Goal: Transaction & Acquisition: Download file/media

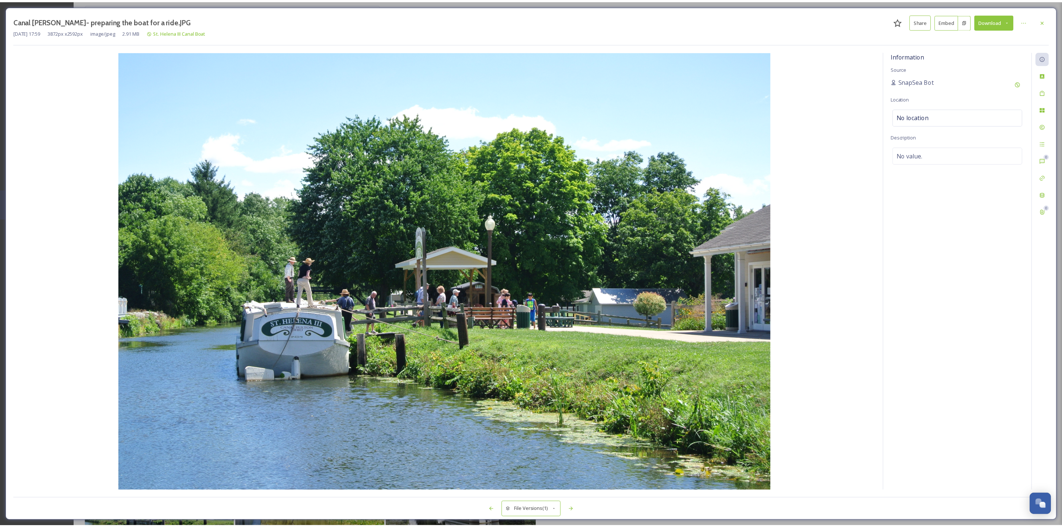
scroll to position [320, 0]
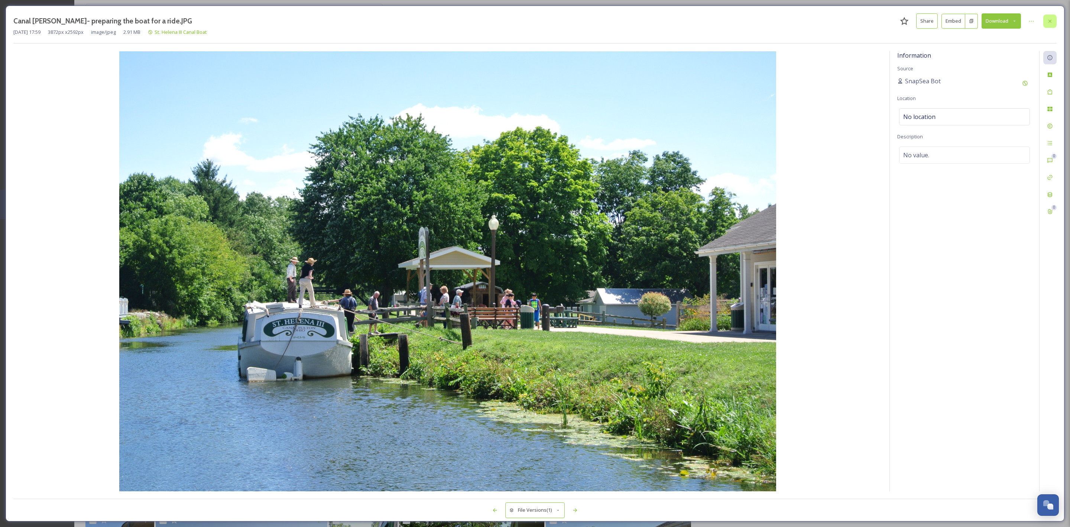
click at [1047, 20] on icon at bounding box center [1050, 21] width 6 height 6
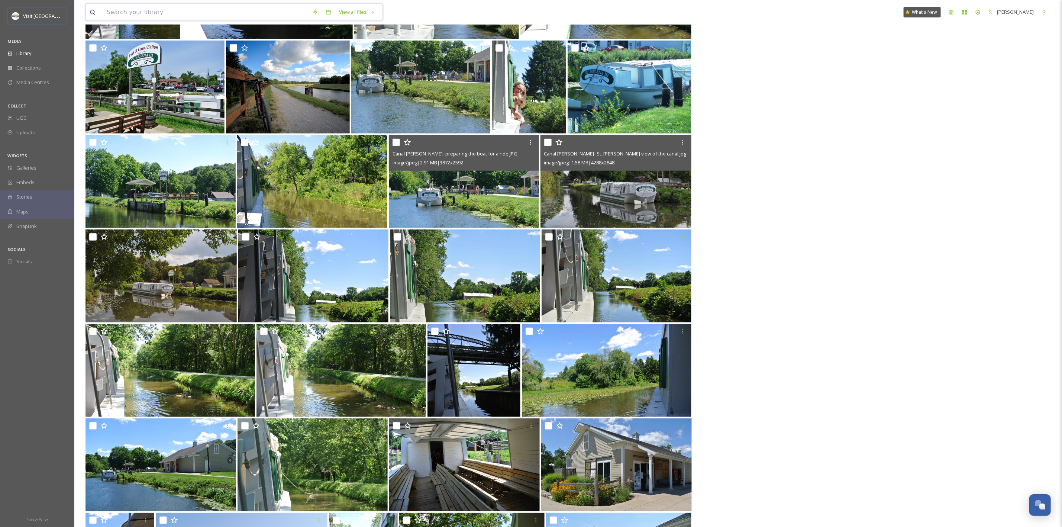
click at [202, 9] on input at bounding box center [206, 12] width 206 height 16
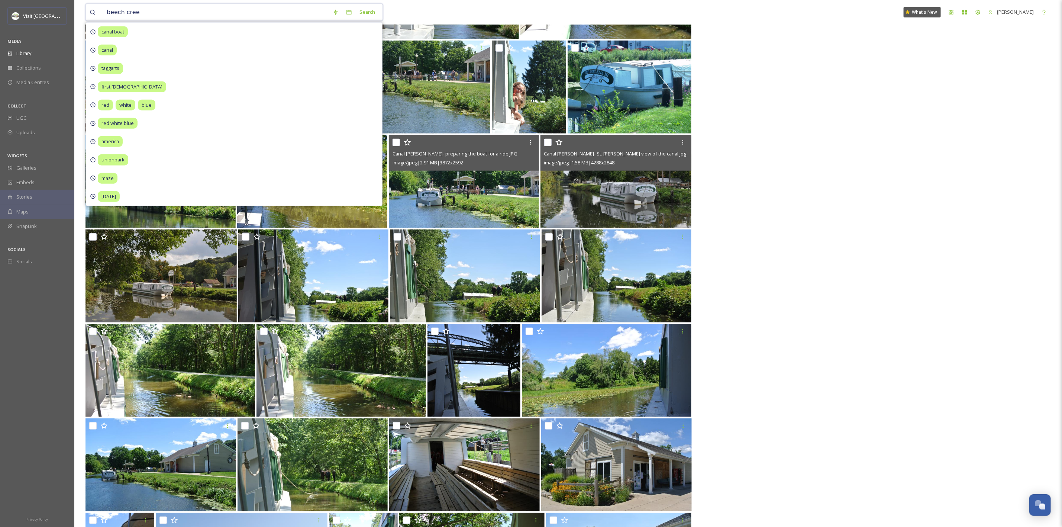
type input "beech creek"
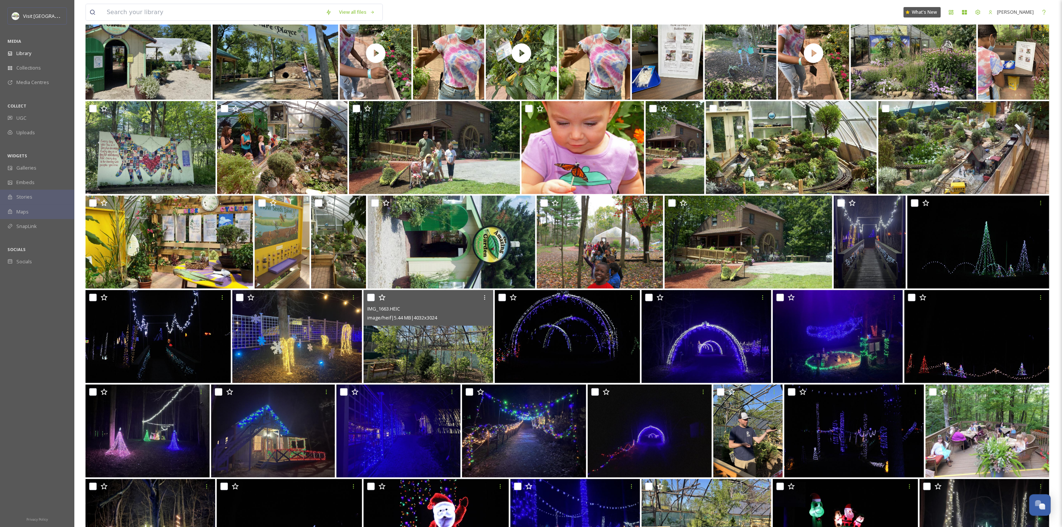
scroll to position [193, 0]
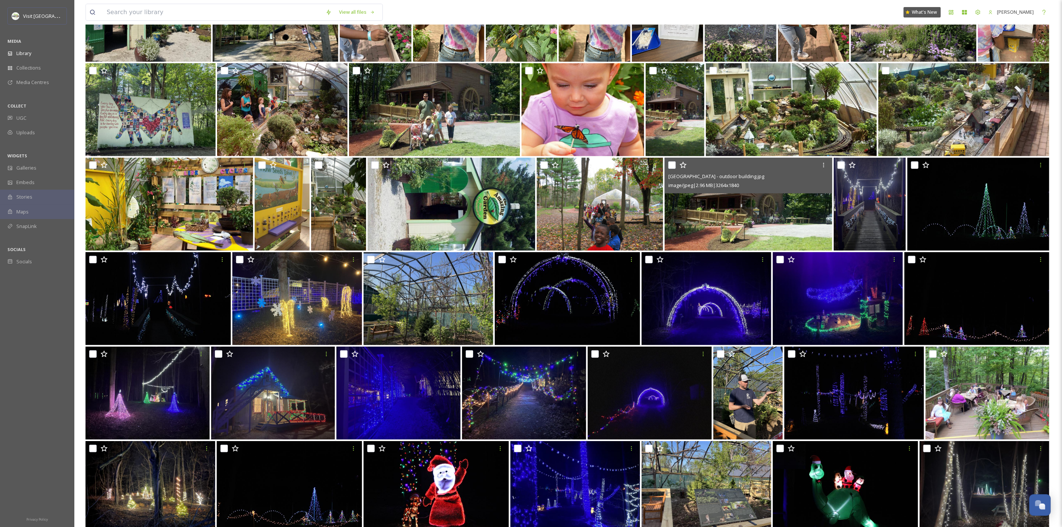
click at [791, 240] on img at bounding box center [749, 204] width 168 height 93
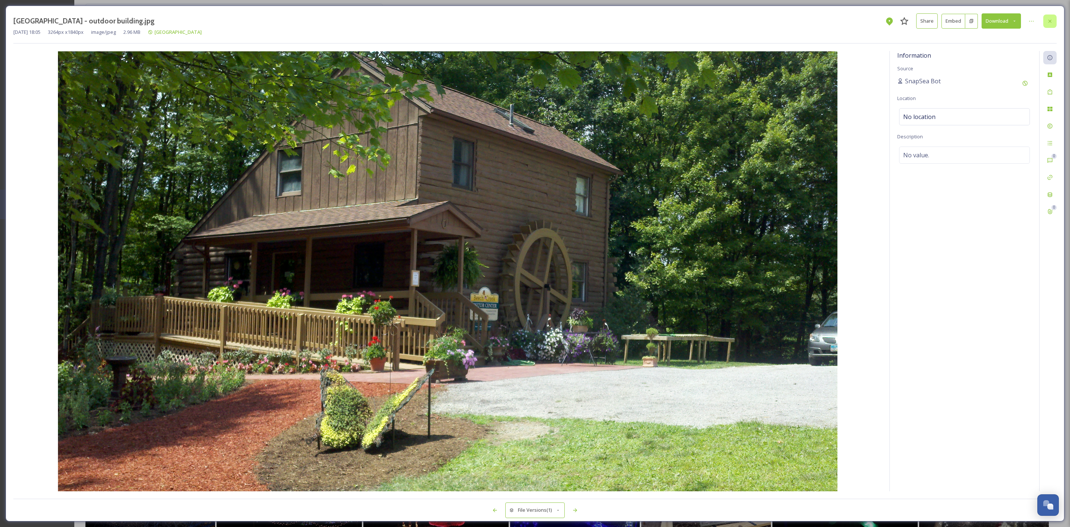
click at [1051, 19] on icon at bounding box center [1050, 21] width 6 height 6
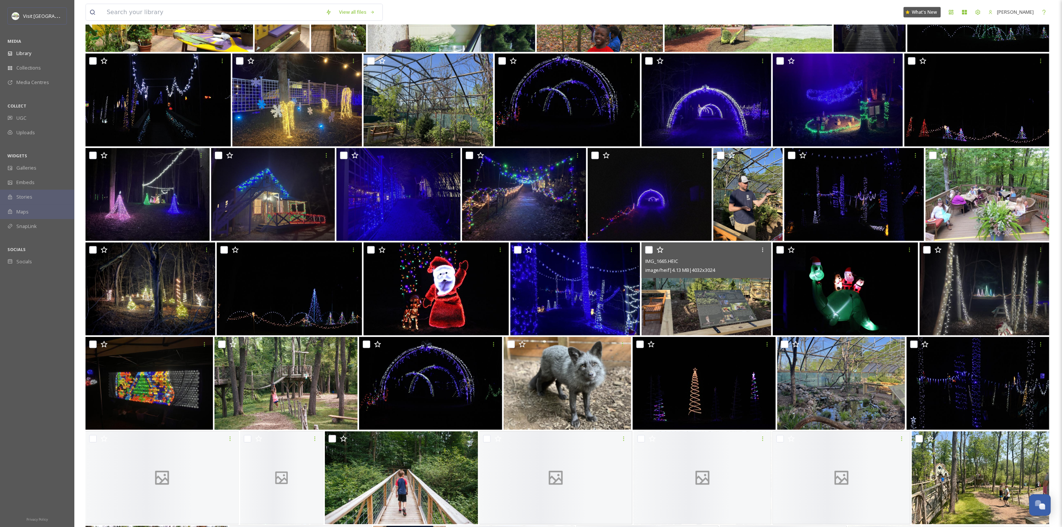
scroll to position [392, 0]
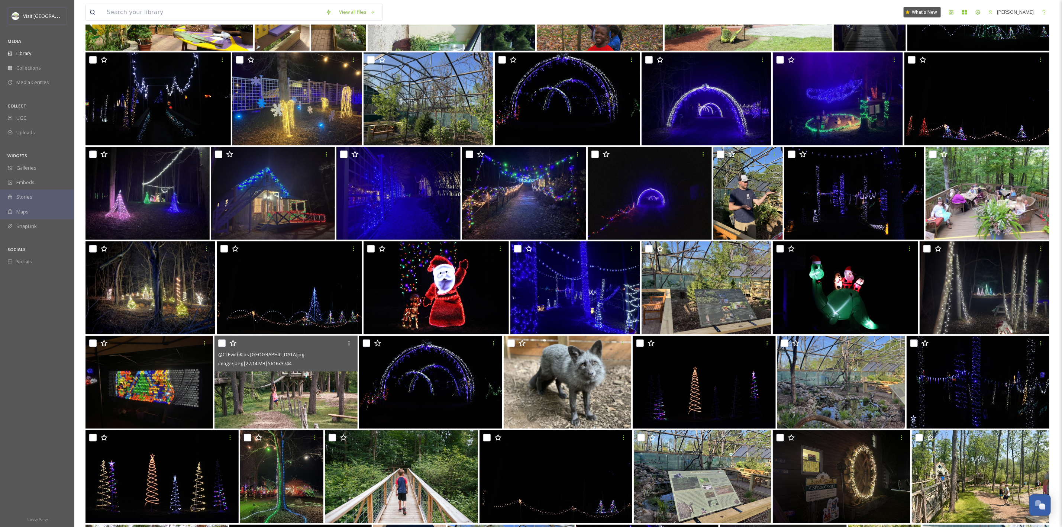
click at [279, 403] on img at bounding box center [285, 382] width 143 height 93
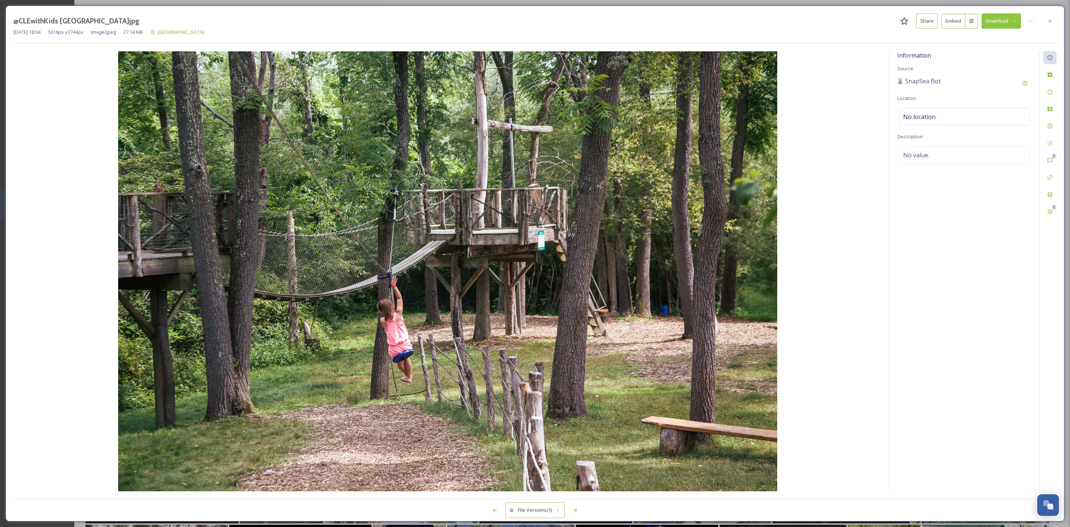
click at [1018, 19] on button "Download" at bounding box center [1001, 20] width 39 height 15
click at [980, 38] on span "Download Original (5616 x 3744)" at bounding box center [982, 38] width 70 height 7
click at [1052, 25] on div at bounding box center [1050, 20] width 13 height 13
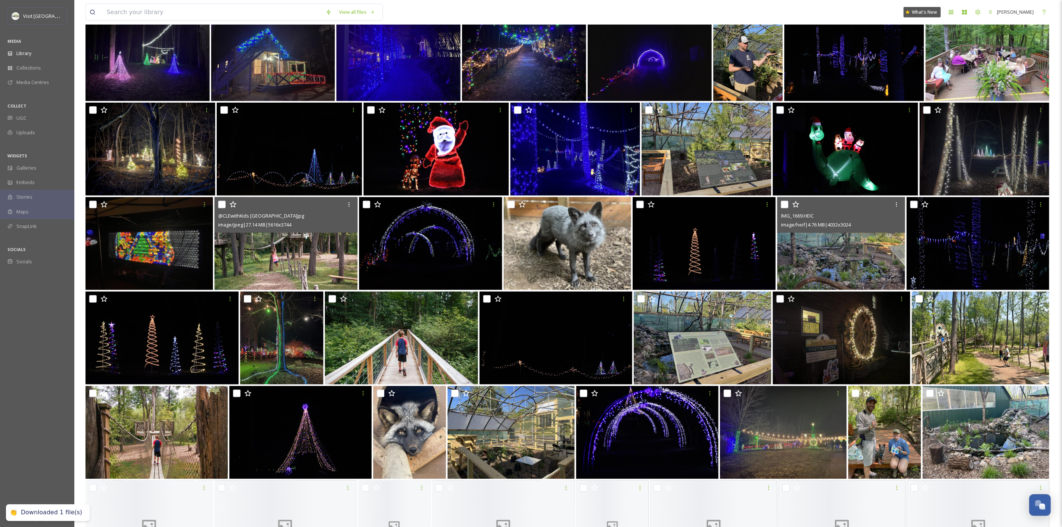
scroll to position [532, 0]
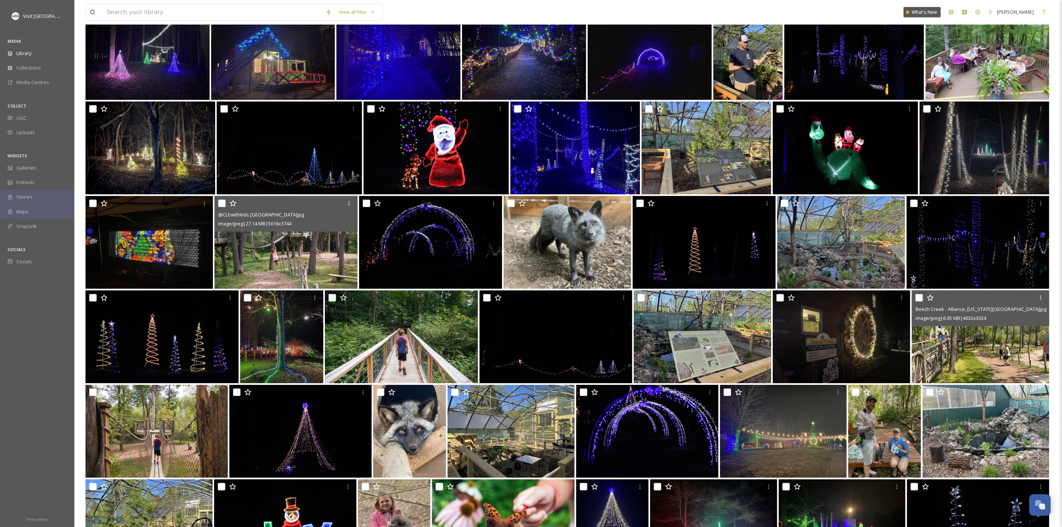
click at [944, 328] on img at bounding box center [981, 336] width 138 height 93
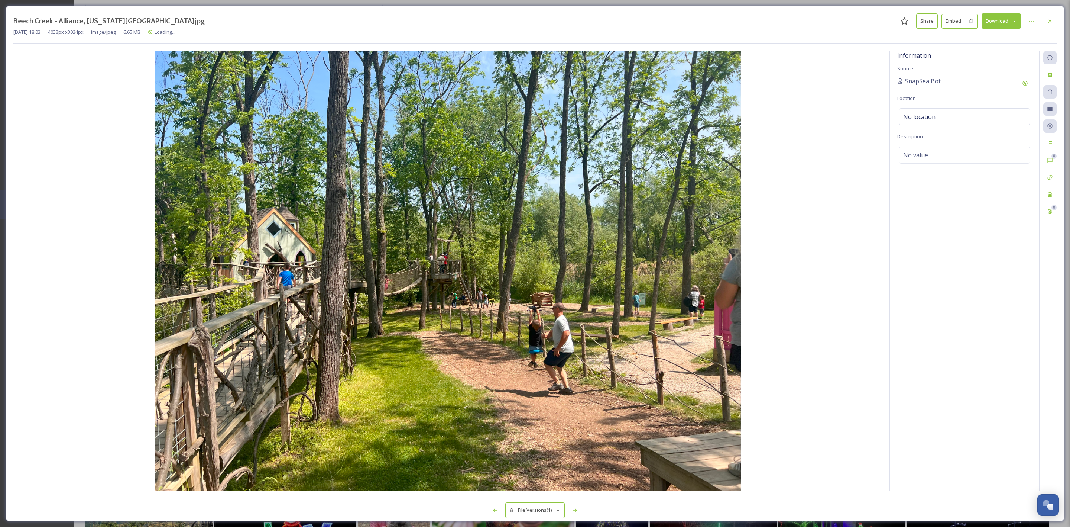
click at [1009, 18] on button "Download" at bounding box center [1001, 20] width 39 height 15
click at [992, 37] on span "Download Original (4032 x 3024)" at bounding box center [982, 38] width 70 height 7
click at [1054, 27] on div at bounding box center [1050, 20] width 13 height 13
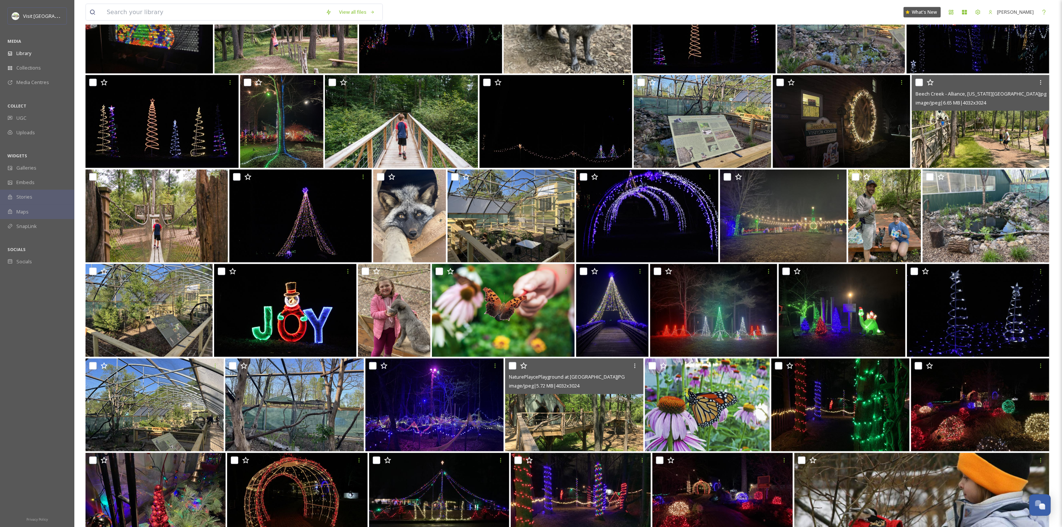
scroll to position [748, 0]
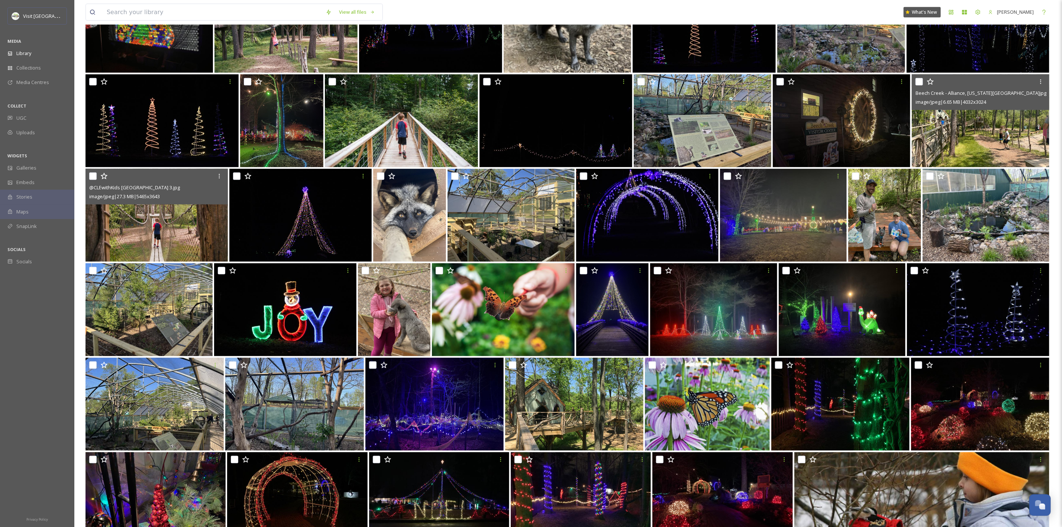
click at [173, 202] on div "@CLEwithKids [GEOGRAPHIC_DATA] 3.jpg image/jpeg | 27.3 MB | 5465 x 3643" at bounding box center [156, 187] width 142 height 36
click at [176, 227] on img at bounding box center [156, 215] width 142 height 93
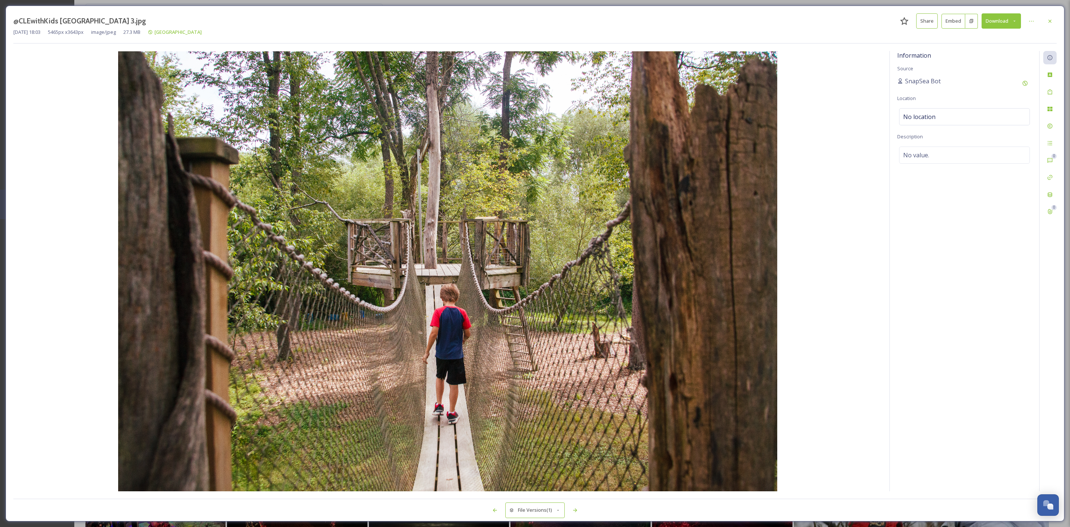
click at [1015, 22] on icon at bounding box center [1015, 20] width 2 height 1
click at [990, 43] on div "Download Original (5465 x 3643)" at bounding box center [982, 38] width 78 height 14
click at [1050, 27] on div at bounding box center [1050, 20] width 13 height 13
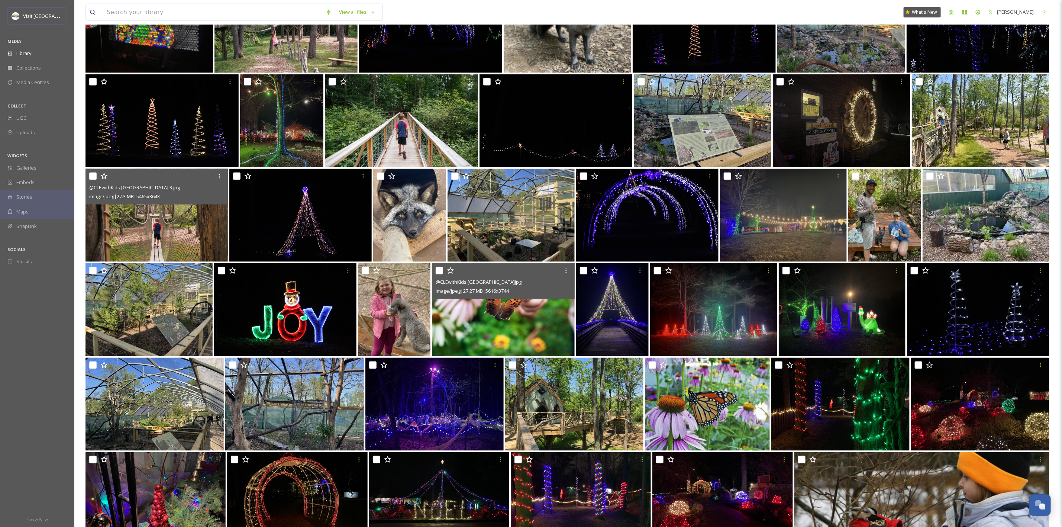
click at [515, 322] on img at bounding box center [503, 309] width 142 height 93
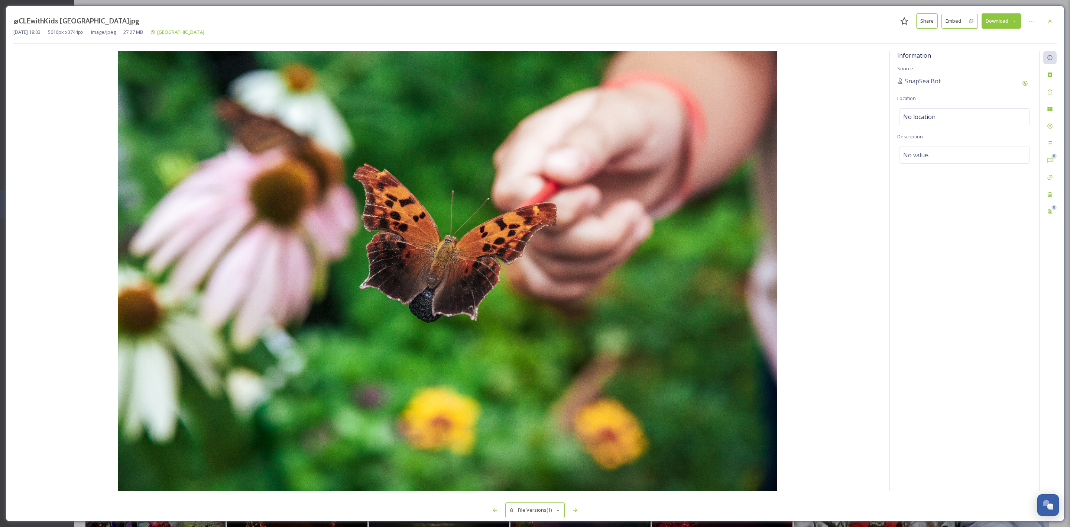
click at [1001, 19] on button "Download" at bounding box center [1001, 20] width 39 height 15
click at [995, 35] on span "Download Original (5616 x 3744)" at bounding box center [982, 38] width 70 height 7
click at [1051, 24] on icon at bounding box center [1050, 21] width 6 height 6
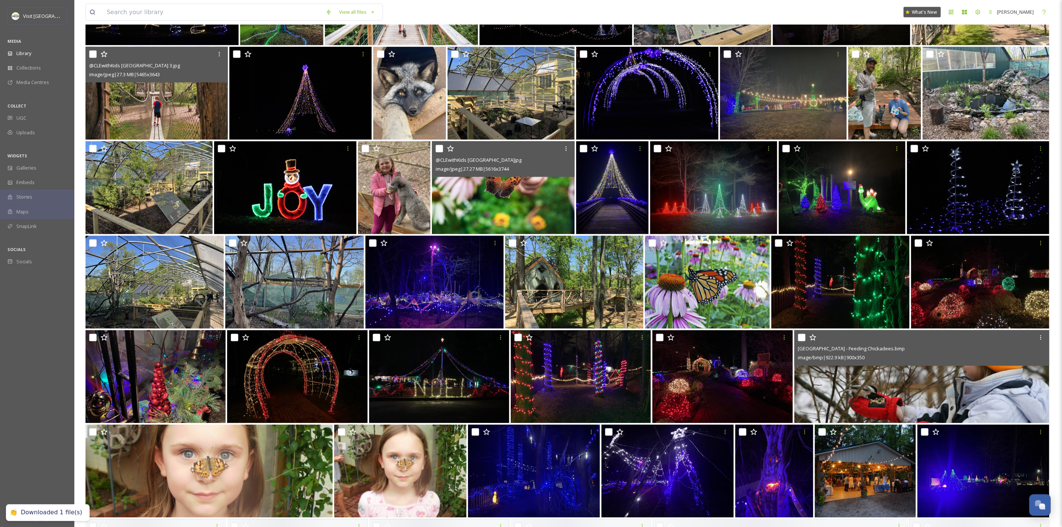
scroll to position [872, 0]
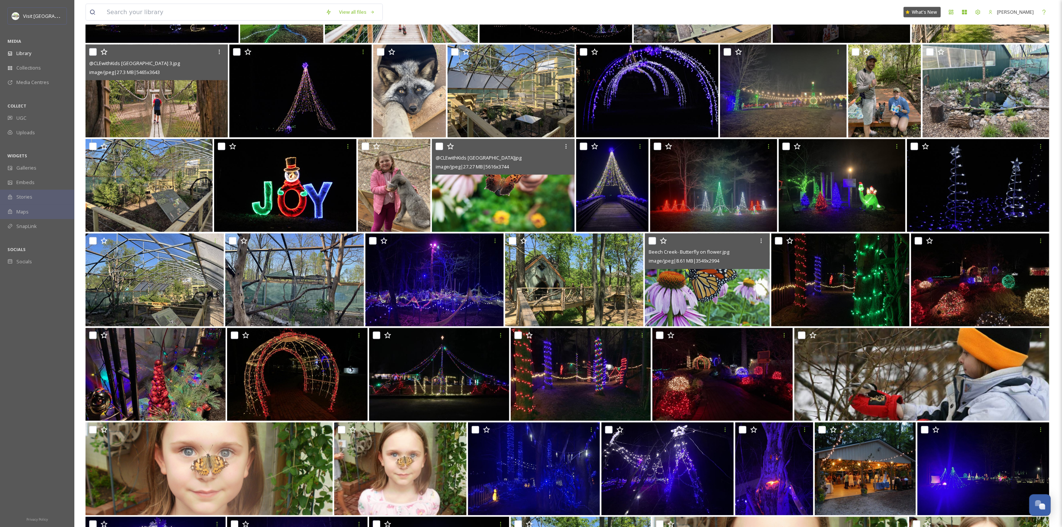
click at [719, 314] on img at bounding box center [707, 279] width 125 height 93
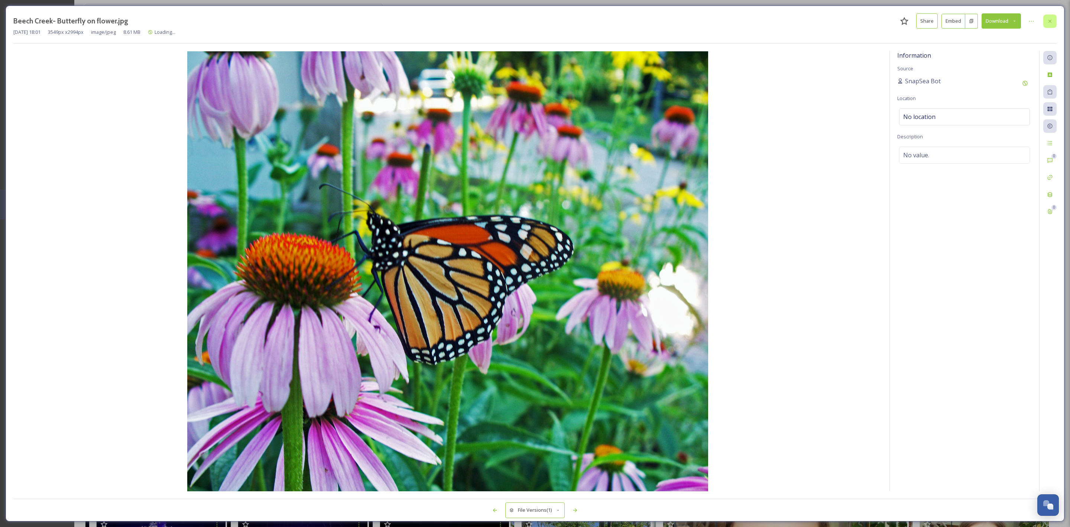
click at [1051, 18] on div at bounding box center [1050, 20] width 13 height 13
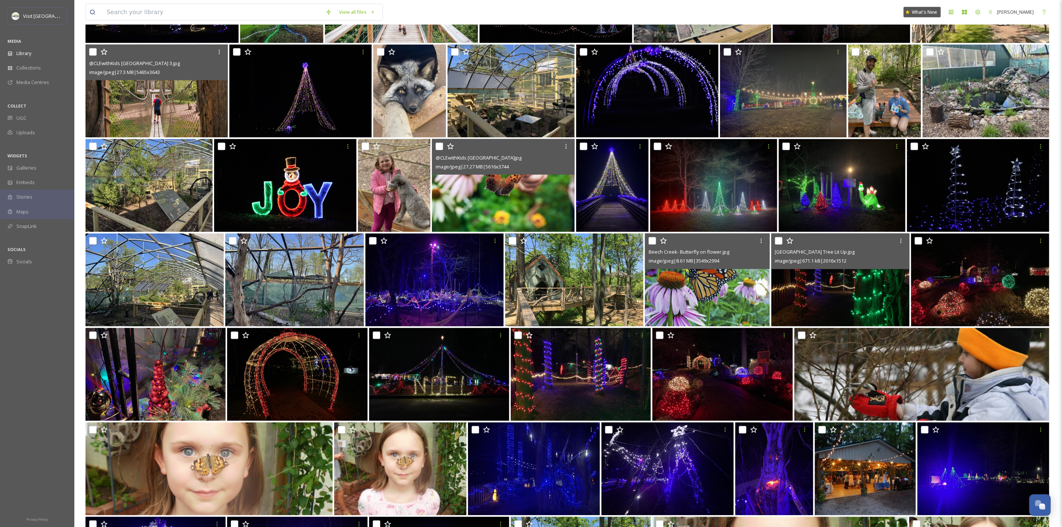
scroll to position [1060, 0]
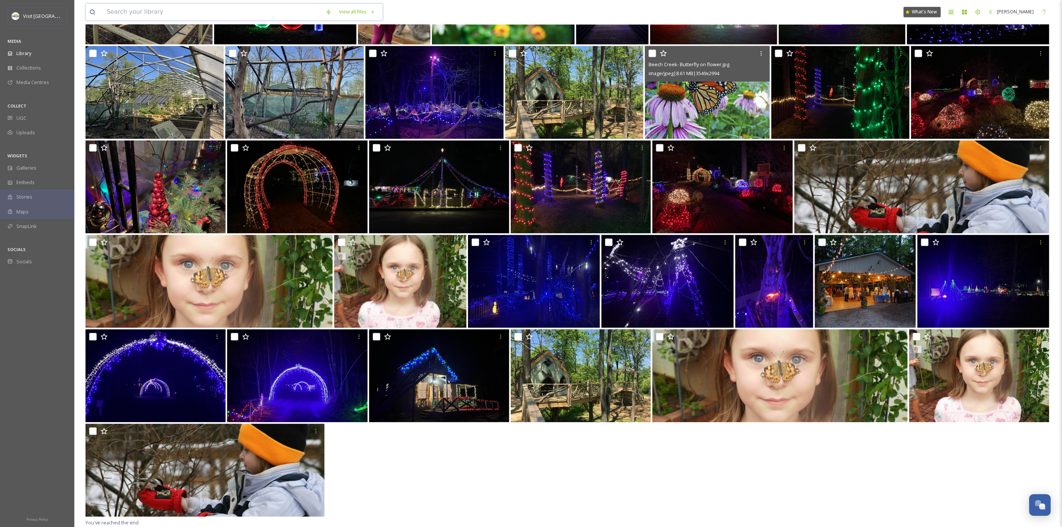
click at [229, 11] on input at bounding box center [212, 12] width 219 height 16
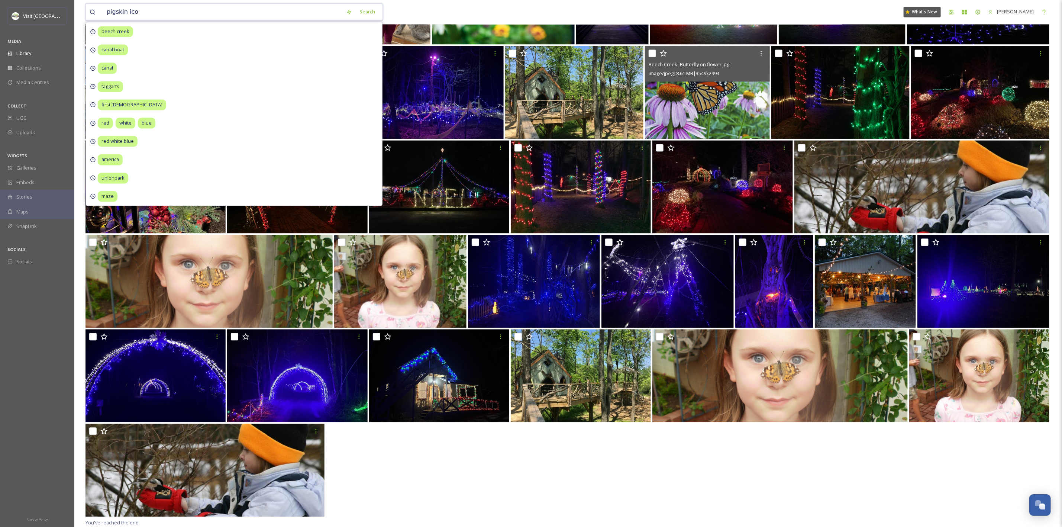
type input "pigskin icon"
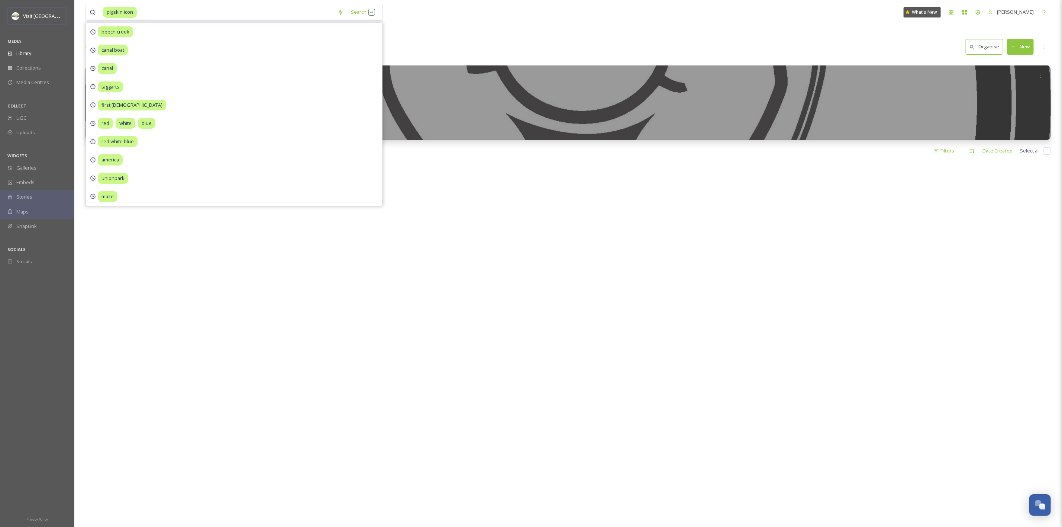
click at [367, 365] on div at bounding box center [567, 425] width 965 height 527
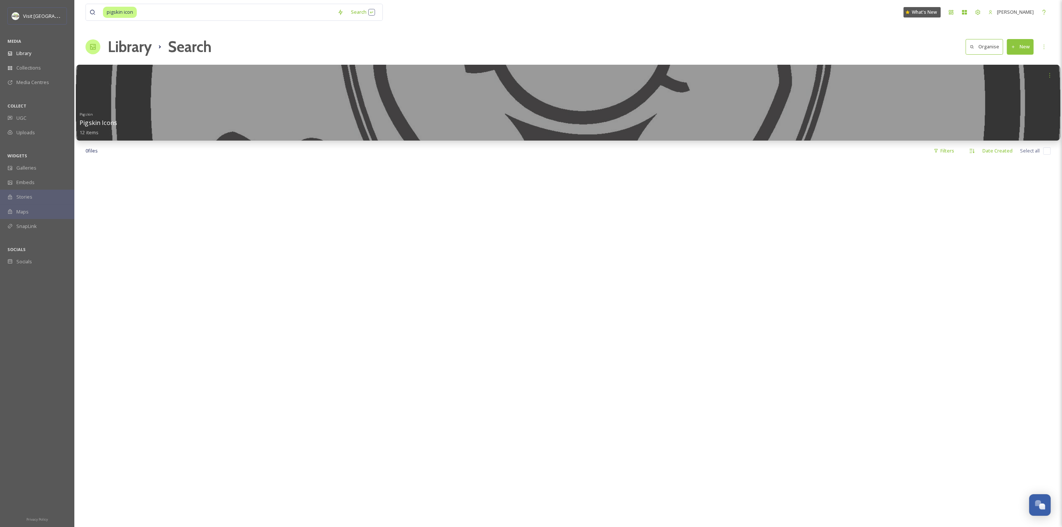
click at [345, 123] on div "Pigskin Pigskin Icons 12 items" at bounding box center [568, 123] width 977 height 28
click at [481, 106] on div at bounding box center [568, 103] width 985 height 76
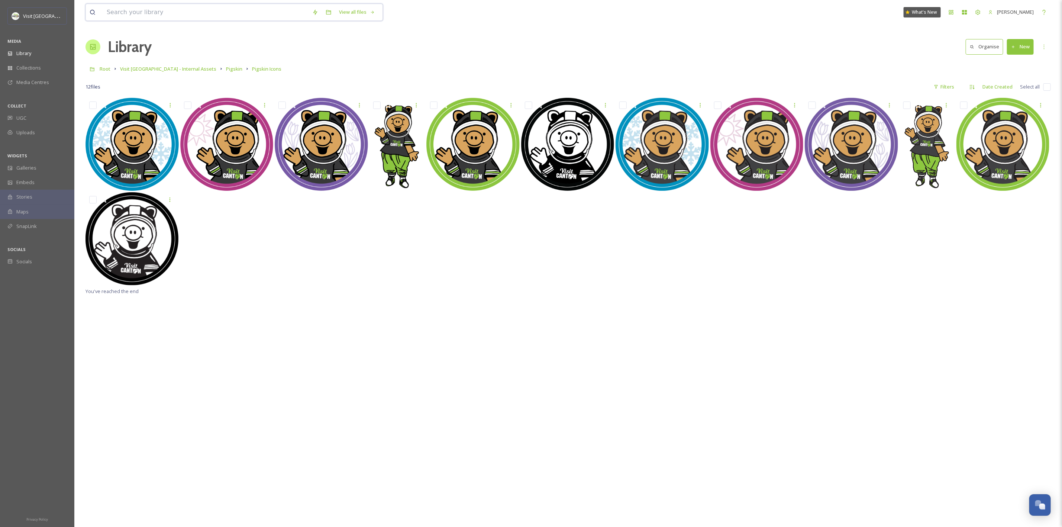
click at [253, 13] on input at bounding box center [206, 12] width 206 height 16
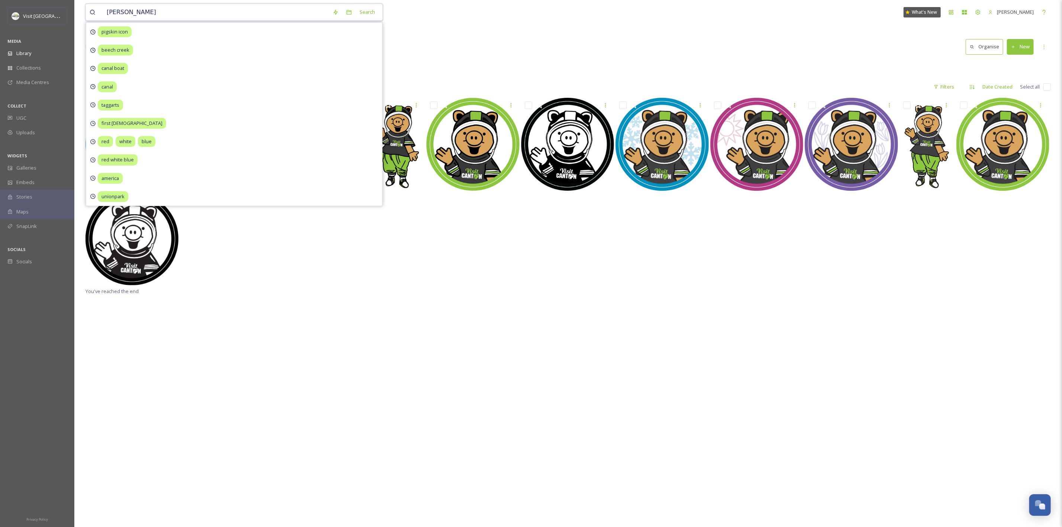
type input "[PERSON_NAME]"
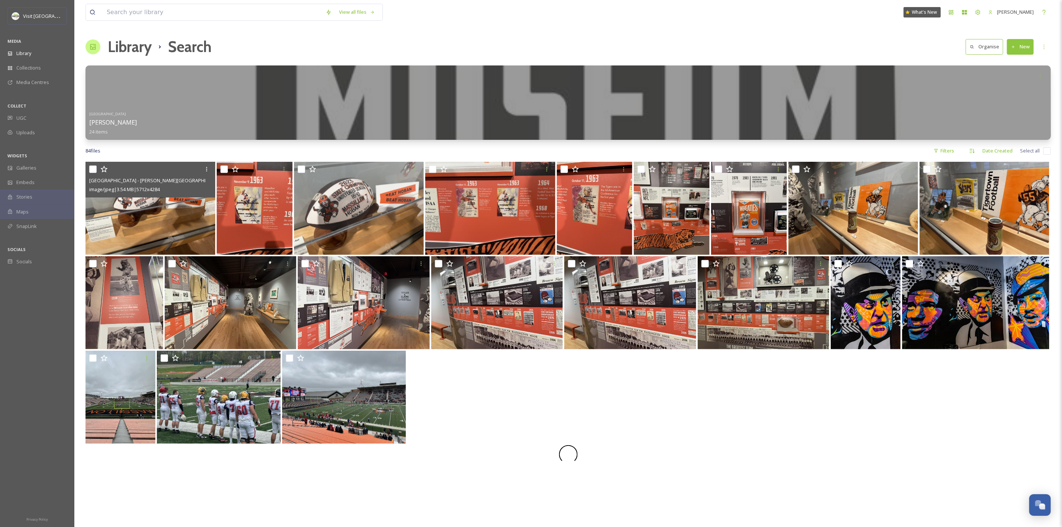
click at [143, 227] on img at bounding box center [150, 208] width 130 height 93
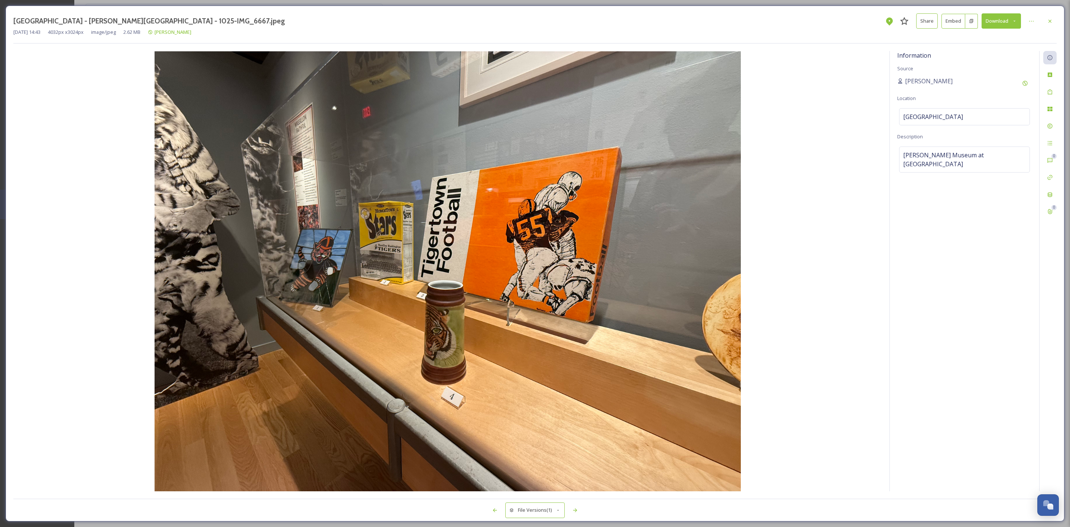
click at [1009, 21] on button "Download" at bounding box center [1001, 20] width 39 height 15
click at [995, 39] on span "Download Original (4032 x 3024)" at bounding box center [982, 38] width 70 height 7
click at [800, 300] on img at bounding box center [447, 271] width 869 height 440
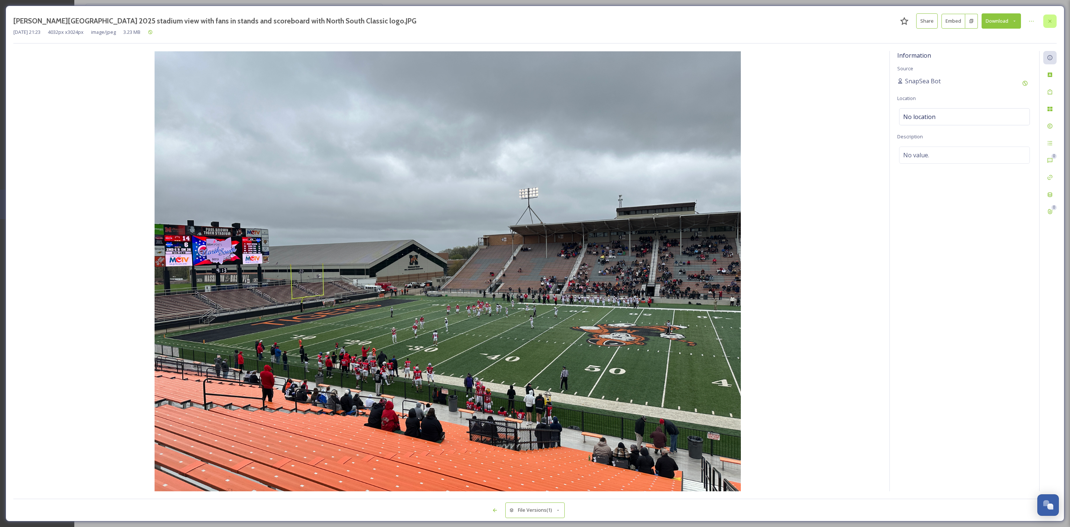
click at [1044, 23] on div at bounding box center [1050, 20] width 13 height 13
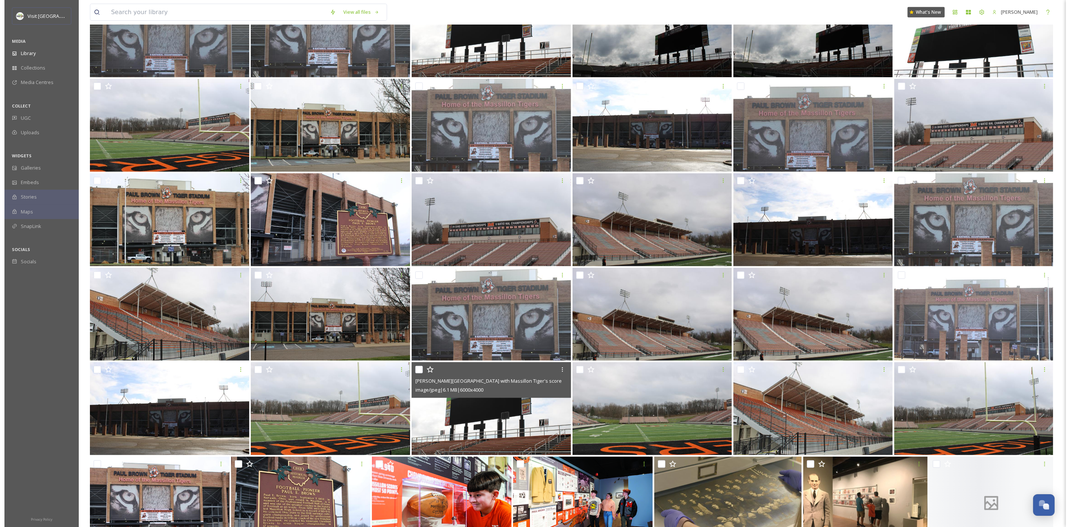
scroll to position [588, 0]
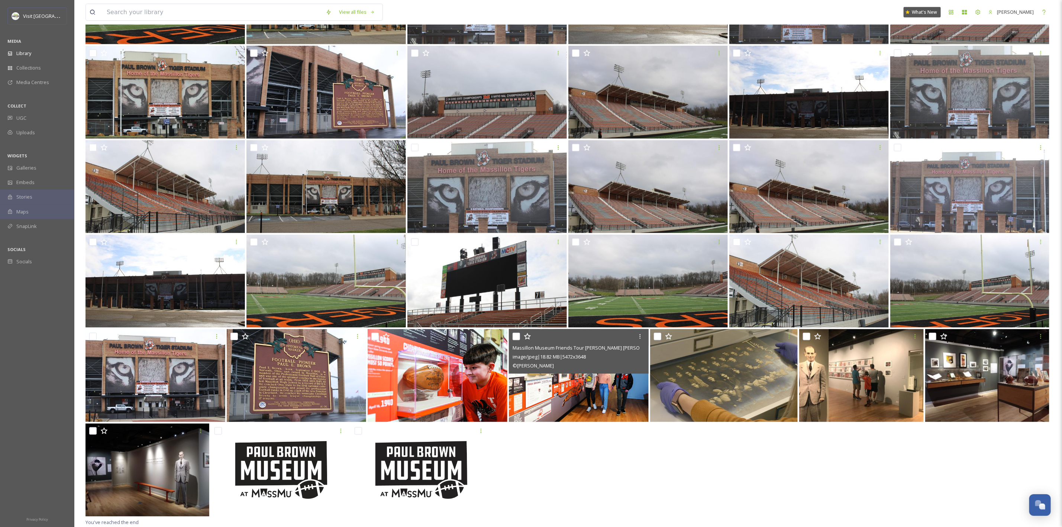
click at [582, 393] on img at bounding box center [579, 375] width 140 height 93
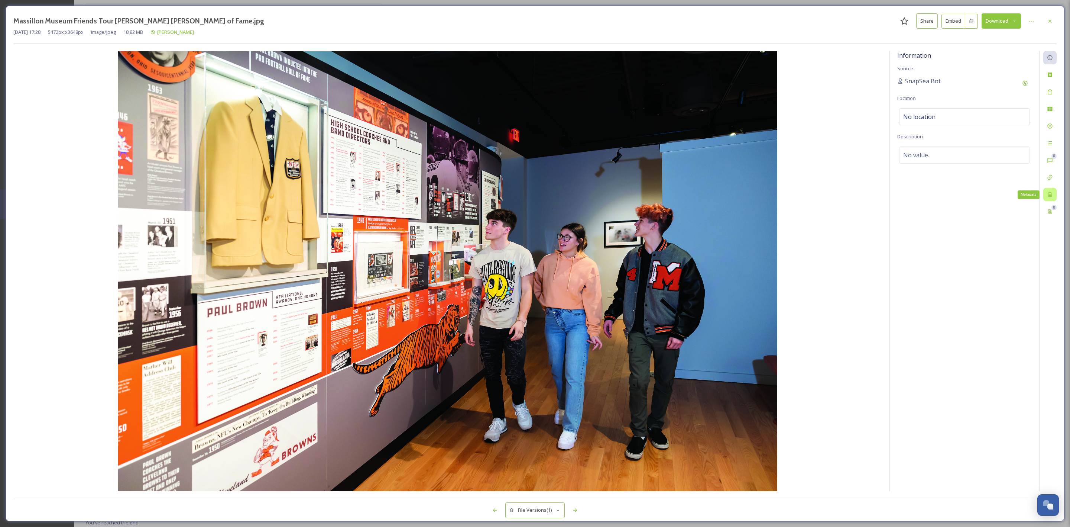
click at [1050, 192] on icon at bounding box center [1050, 194] width 6 height 6
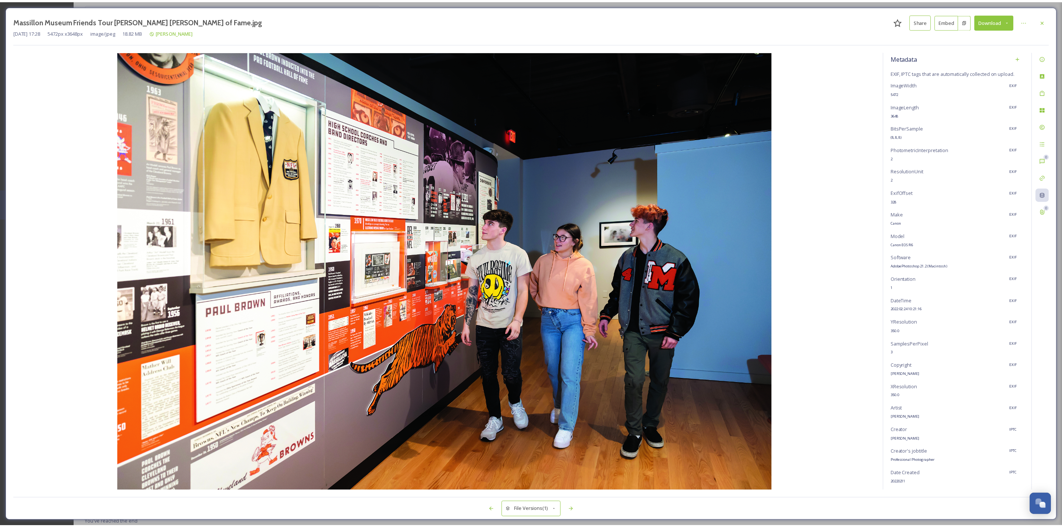
scroll to position [49, 0]
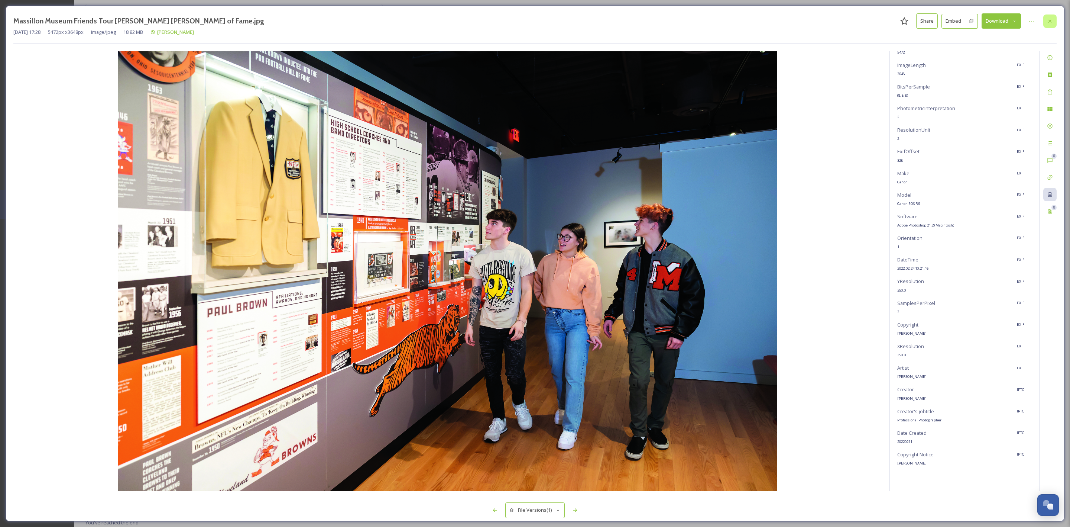
click at [1050, 25] on div at bounding box center [1050, 20] width 13 height 13
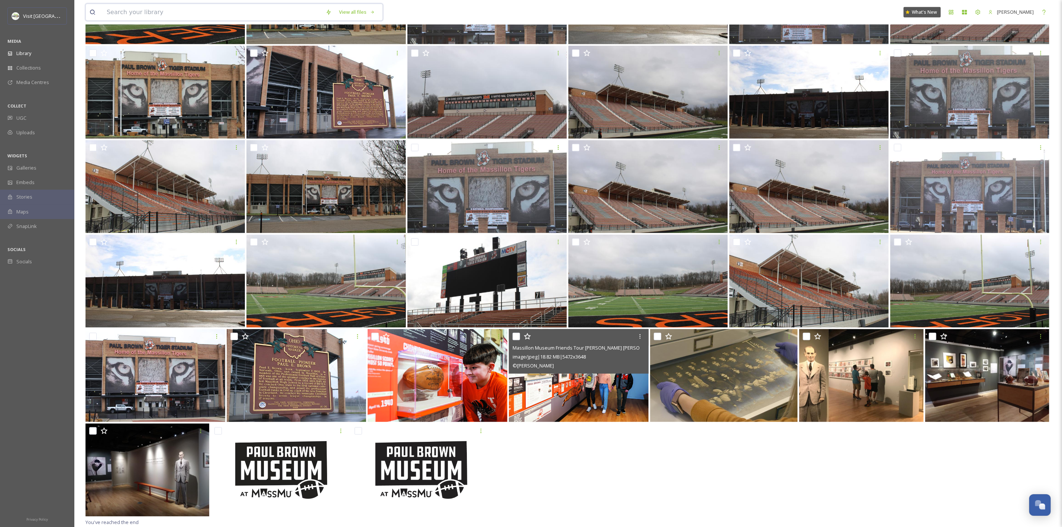
click at [157, 14] on input at bounding box center [212, 12] width 219 height 16
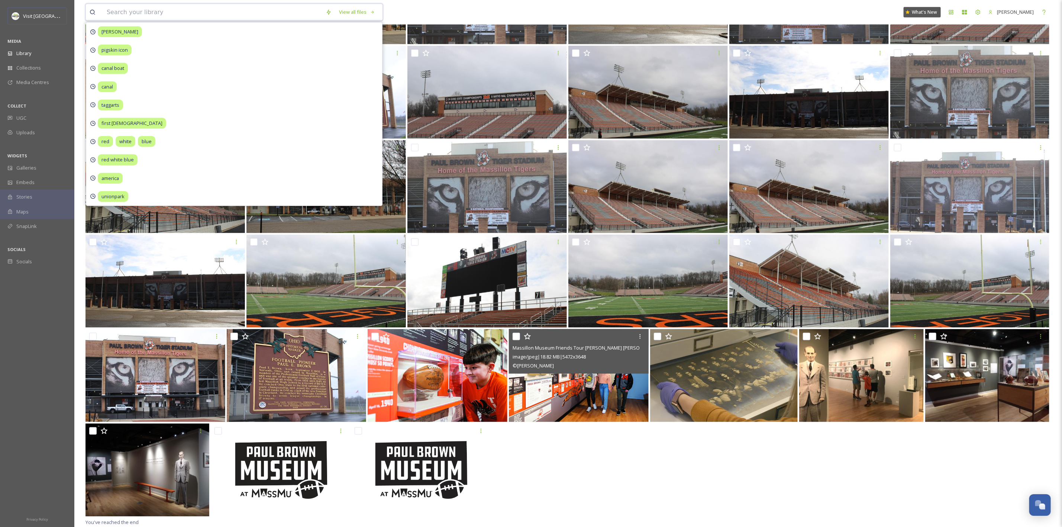
type input "f"
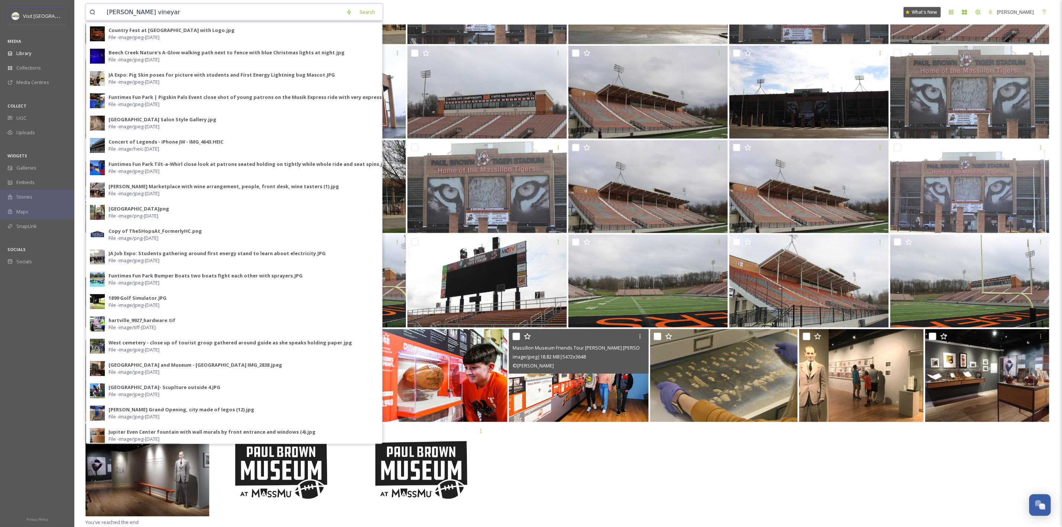
type input "[PERSON_NAME] vineyard"
type input "fall"
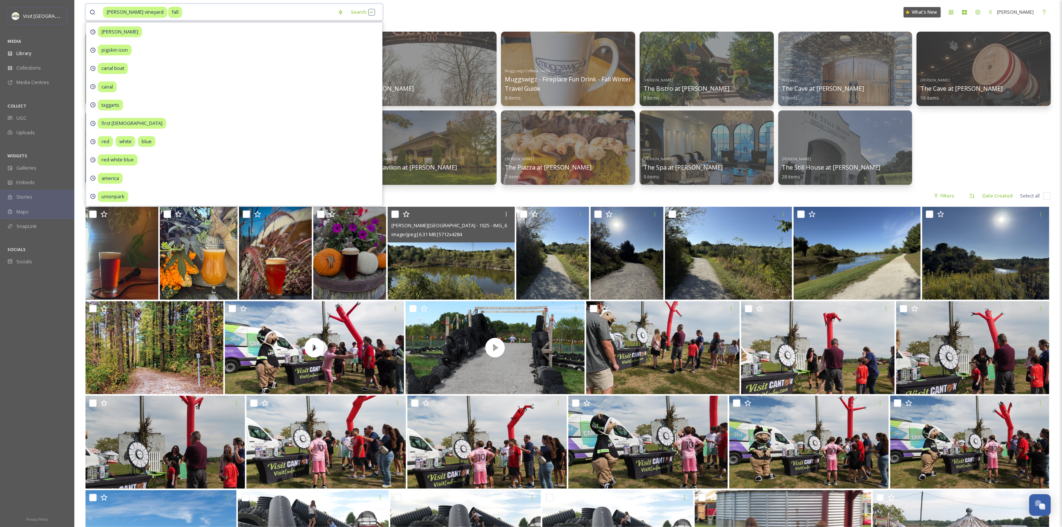
scroll to position [83, 0]
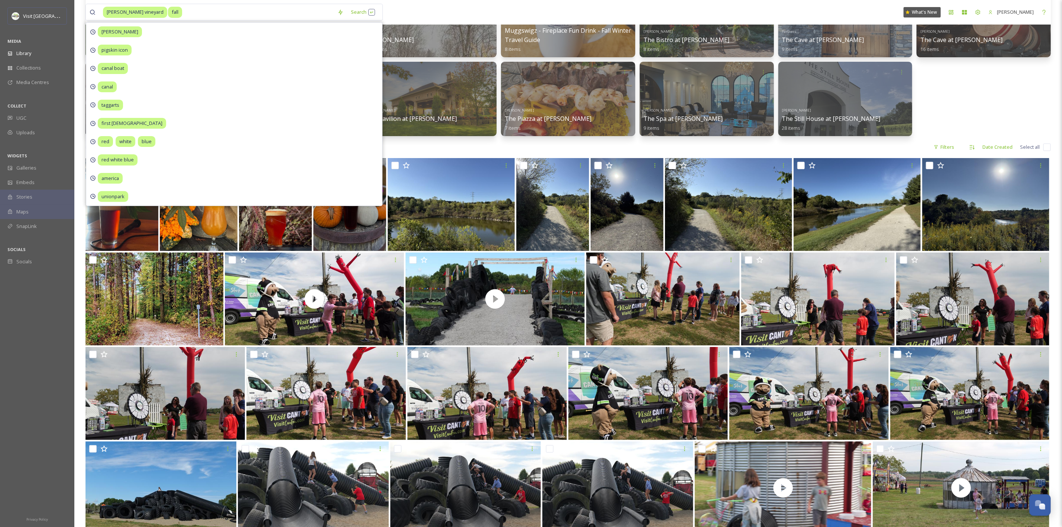
click at [437, 10] on div "[PERSON_NAME] vineyard fall Search [PERSON_NAME] pigskin icon canal boat canal …" at bounding box center [346, 12] width 523 height 17
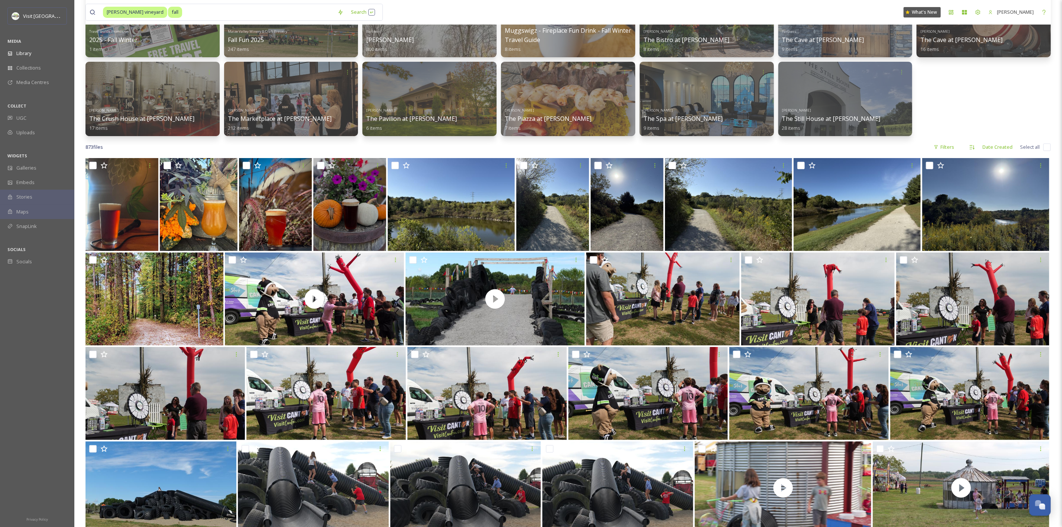
scroll to position [0, 0]
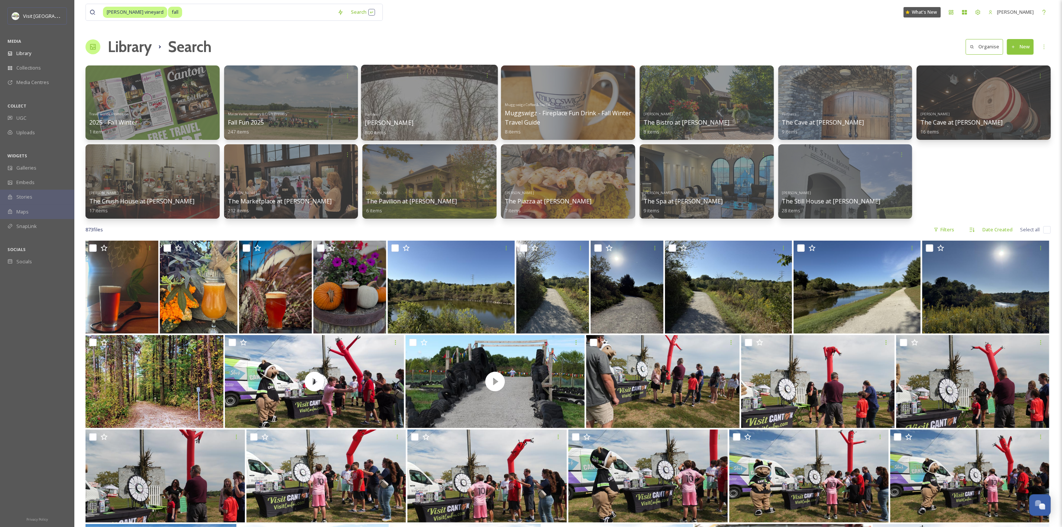
click at [430, 100] on div at bounding box center [429, 103] width 137 height 76
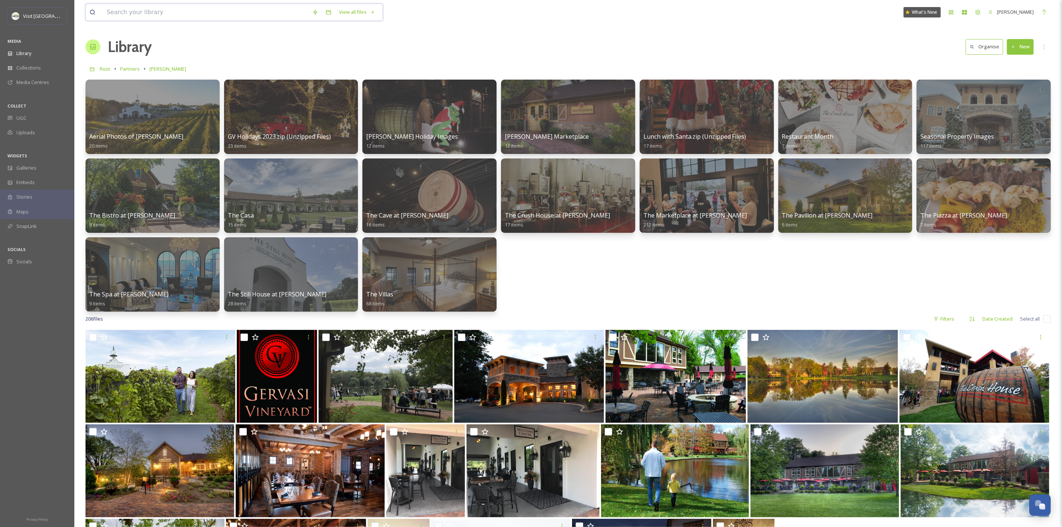
click at [230, 12] on input at bounding box center [206, 12] width 206 height 16
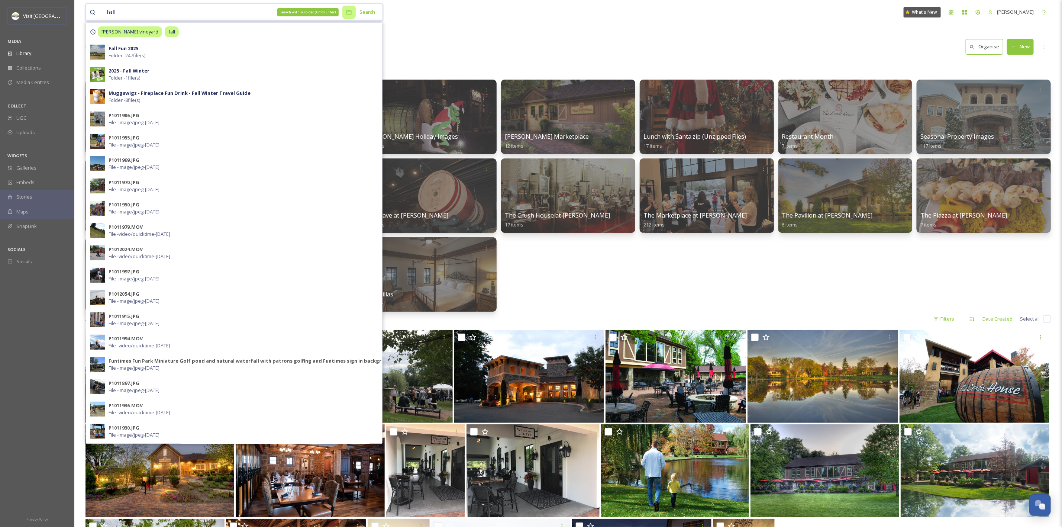
type input "fall"
click at [352, 10] on icon at bounding box center [349, 12] width 6 height 6
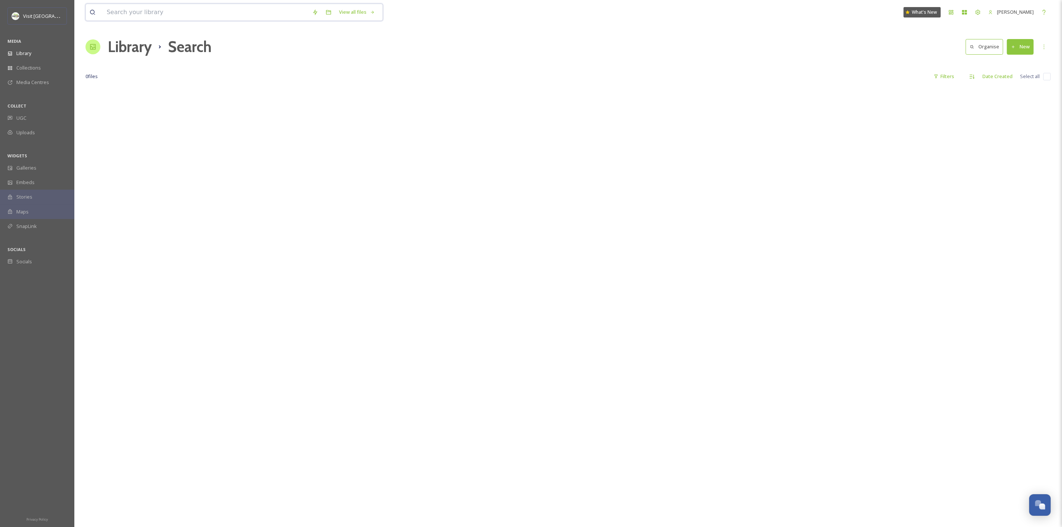
click at [222, 16] on input at bounding box center [206, 12] width 206 height 16
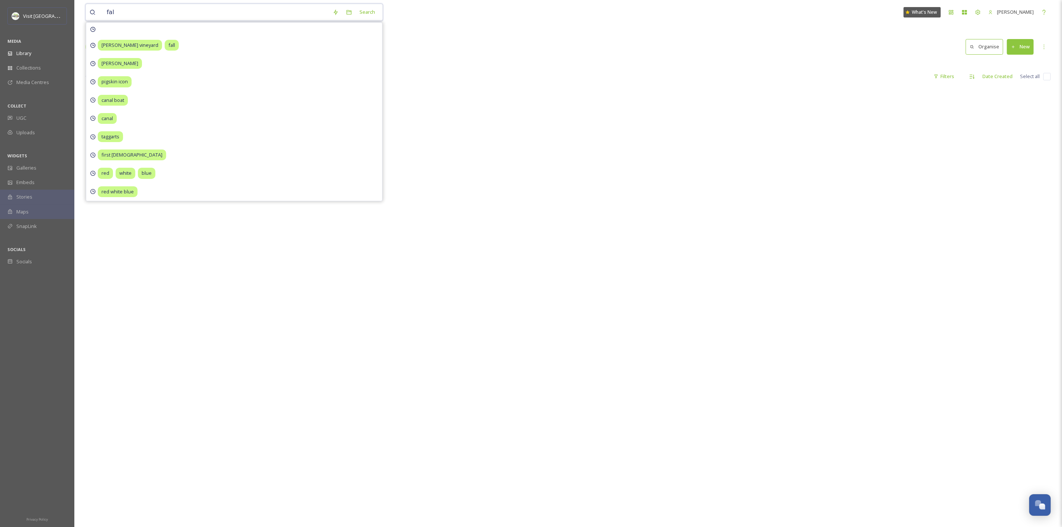
type input "fall"
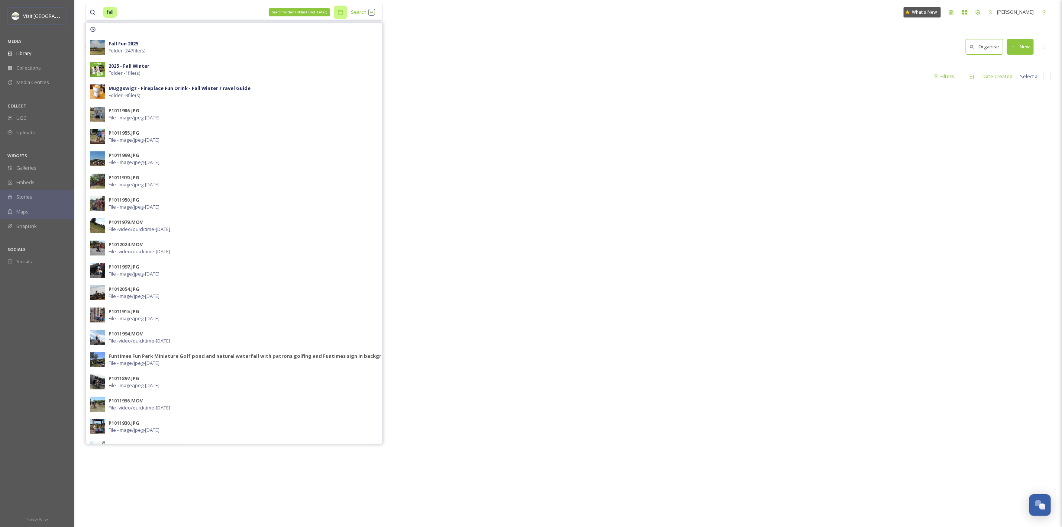
click at [340, 14] on icon at bounding box center [340, 12] width 6 height 6
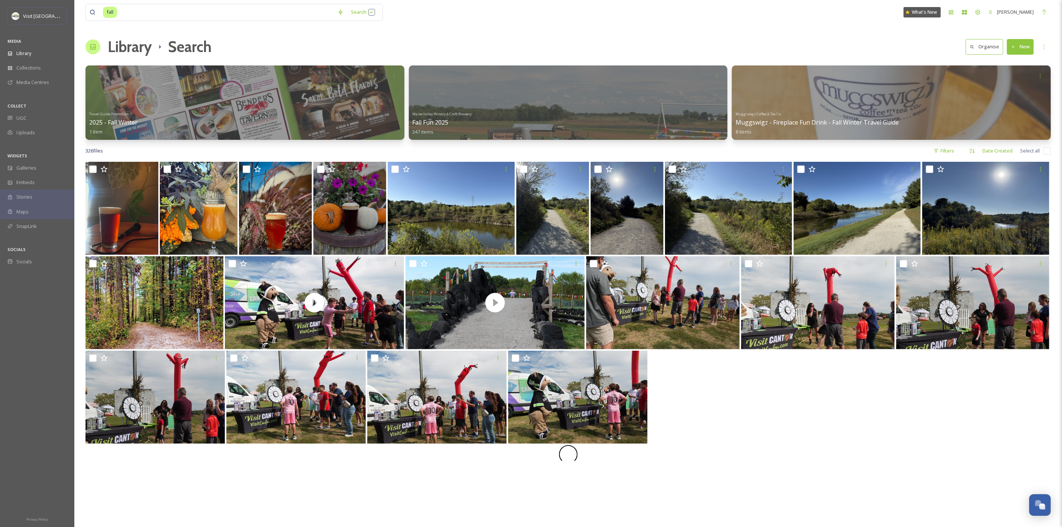
click at [476, 32] on div "fall Search What's New [PERSON_NAME] Library Search Organise New Your Selection…" at bounding box center [568, 344] width 988 height 688
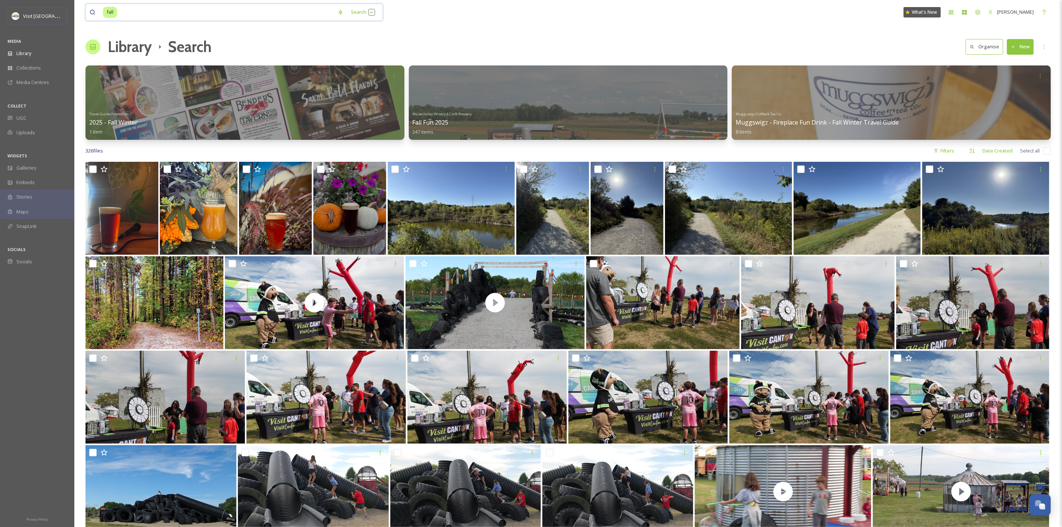
click at [192, 20] on div "fall Search" at bounding box center [233, 12] width 297 height 17
type input "[PERSON_NAME] vineyard"
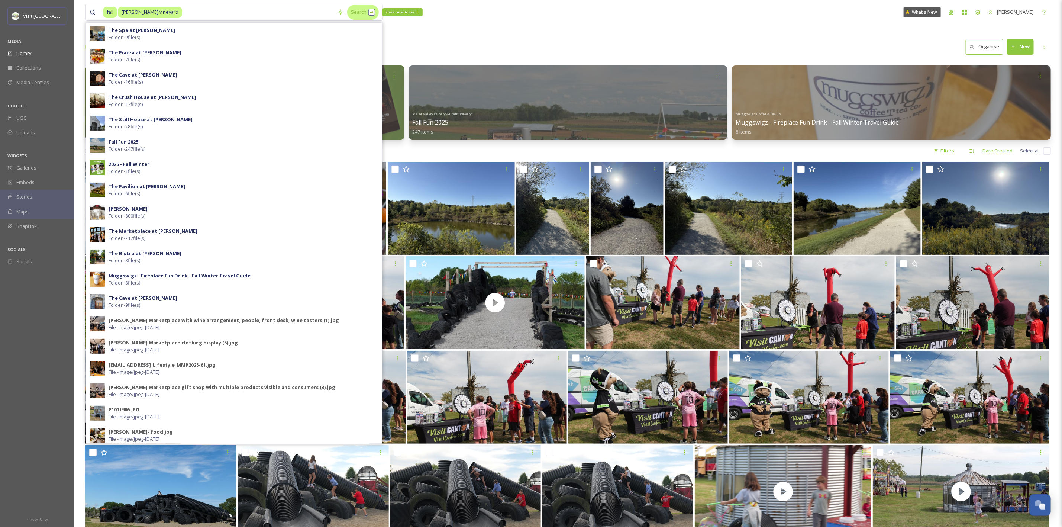
click at [365, 11] on div "Search Press Enter to search" at bounding box center [363, 12] width 32 height 14
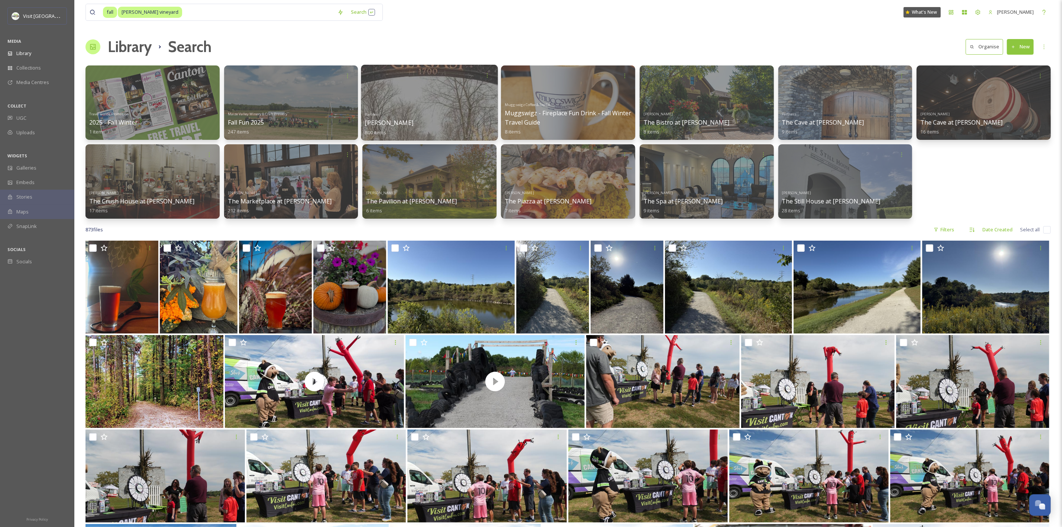
click at [420, 103] on div at bounding box center [429, 103] width 137 height 76
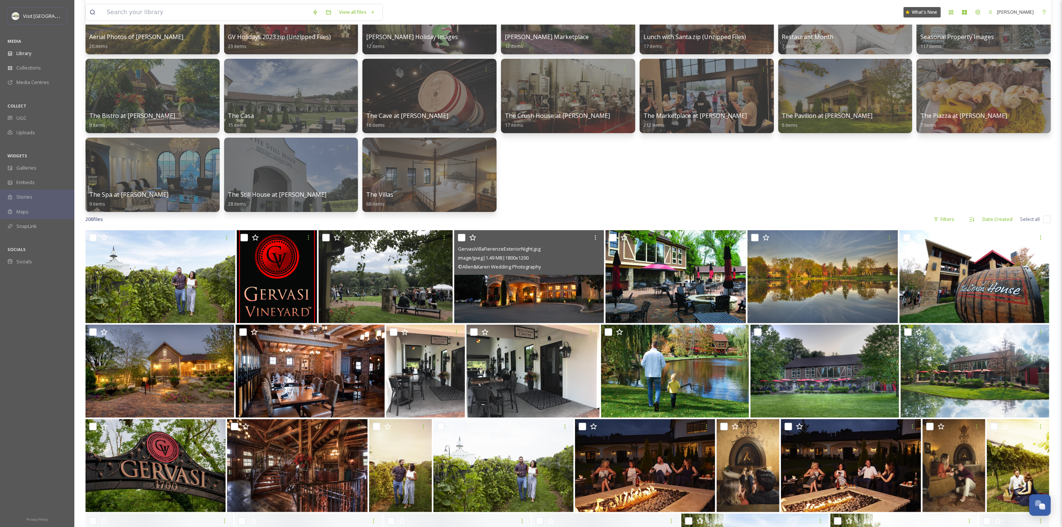
scroll to position [100, 0]
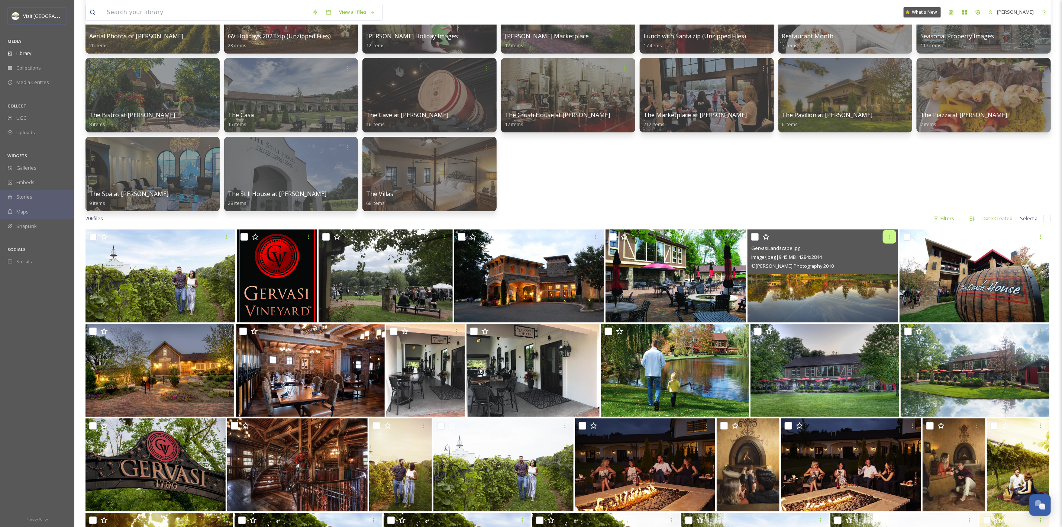
click at [888, 238] on icon at bounding box center [889, 237] width 6 height 6
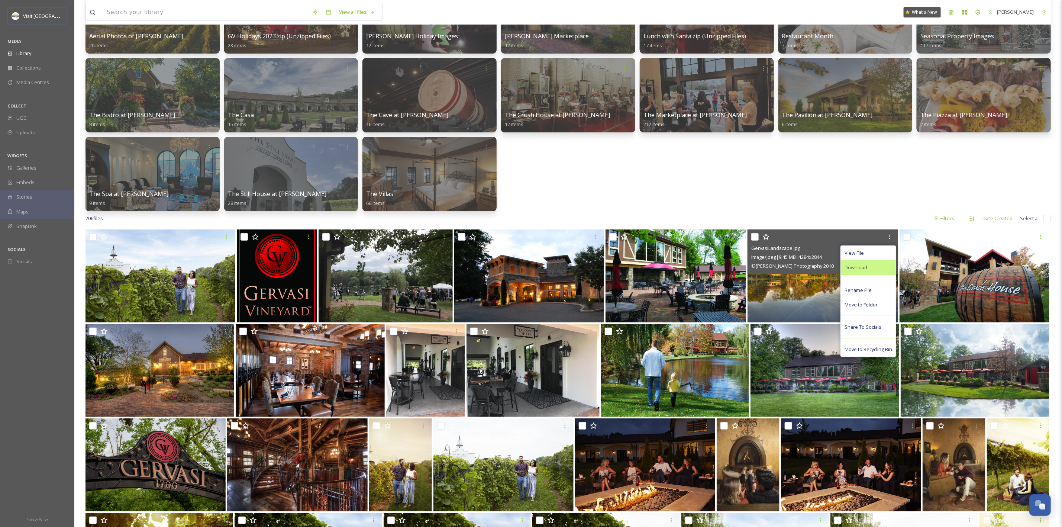
click at [870, 268] on div "Download" at bounding box center [868, 267] width 55 height 14
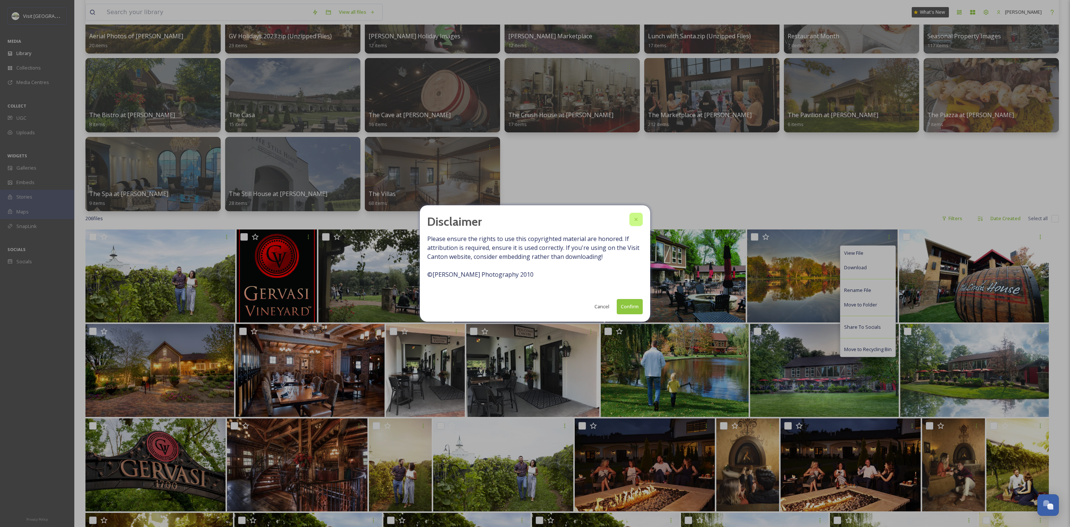
click at [639, 217] on div at bounding box center [636, 219] width 13 height 13
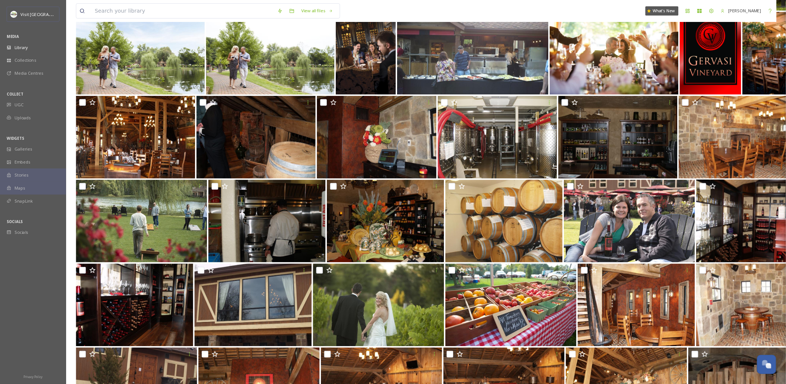
scroll to position [694, 0]
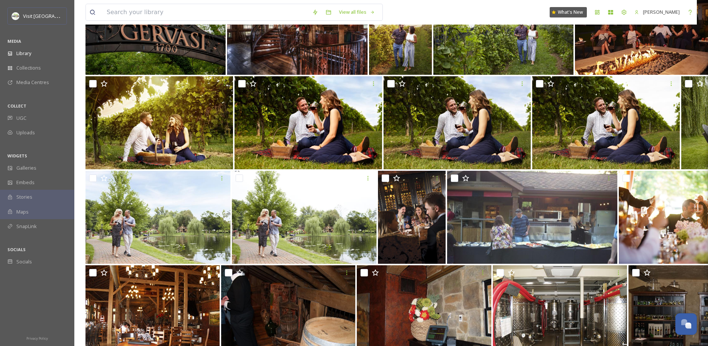
drag, startPoint x: 1053, startPoint y: 0, endPoint x: 547, endPoint y: 247, distance: 563.2
click at [547, 247] on img at bounding box center [532, 217] width 170 height 93
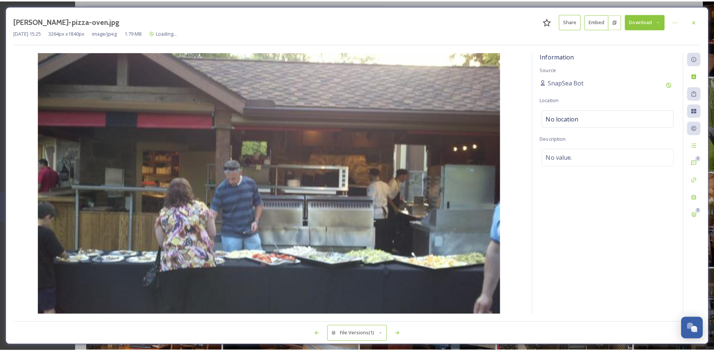
scroll to position [615, 0]
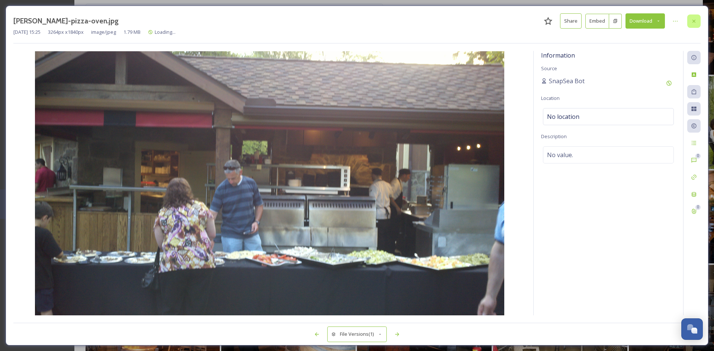
click at [696, 16] on div at bounding box center [693, 20] width 13 height 13
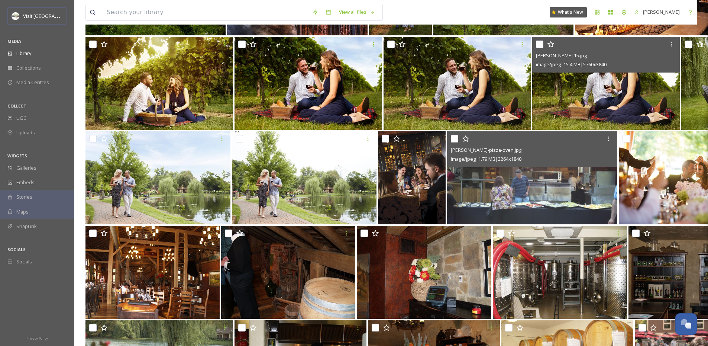
scroll to position [734, 0]
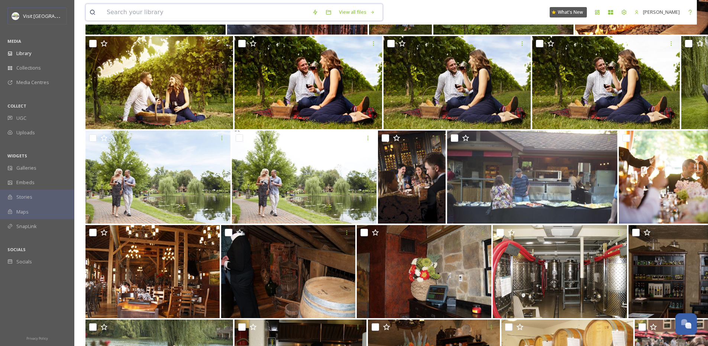
click at [230, 12] on input at bounding box center [206, 12] width 206 height 16
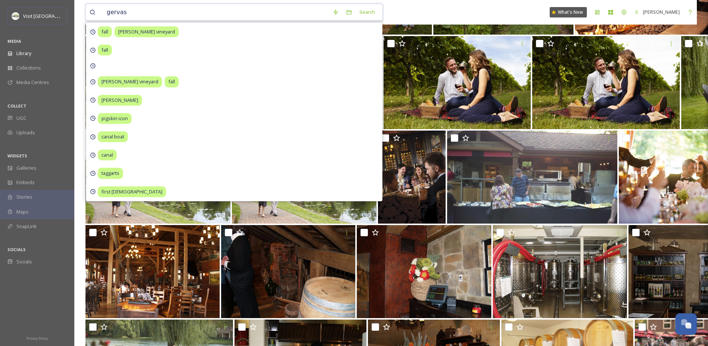
type input "[PERSON_NAME]"
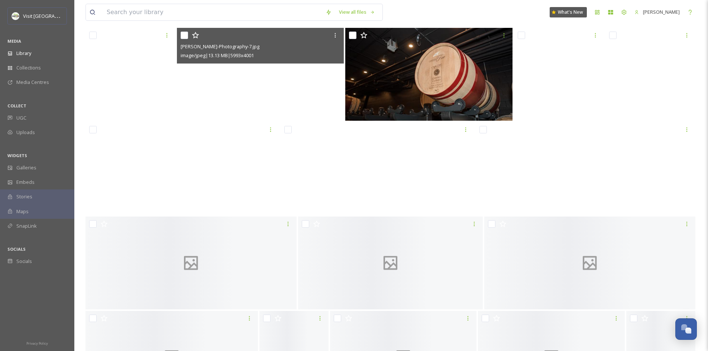
scroll to position [7312, 0]
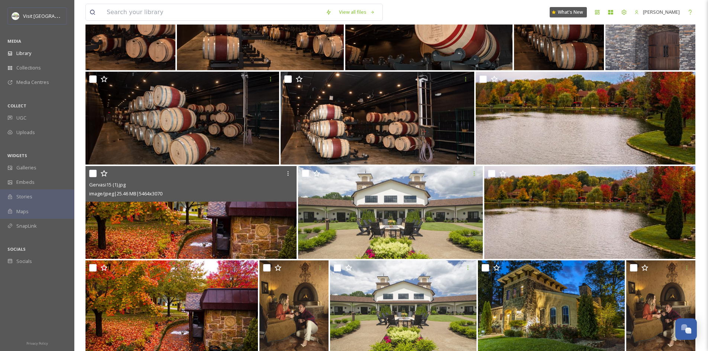
click at [251, 216] on img at bounding box center [190, 212] width 211 height 93
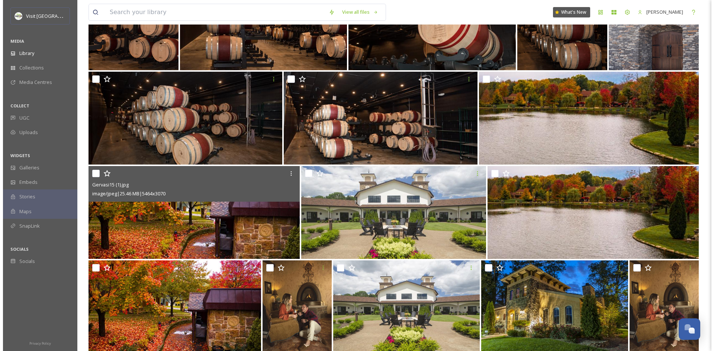
scroll to position [7234, 0]
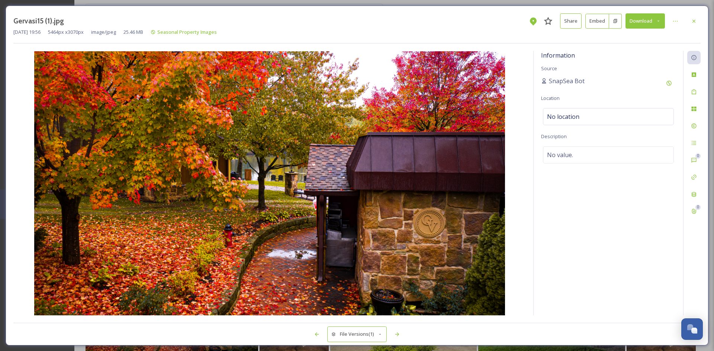
click at [640, 21] on button "Download" at bounding box center [644, 20] width 39 height 15
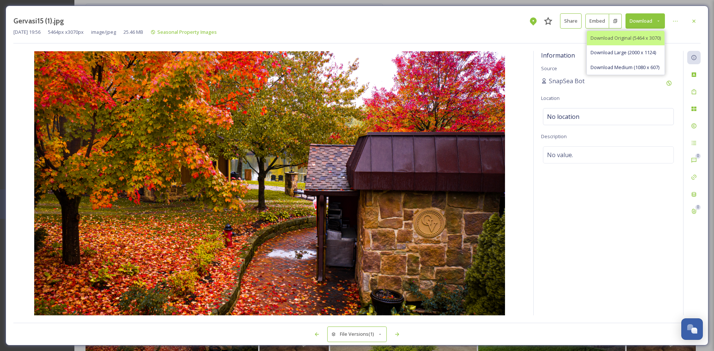
click at [631, 36] on span "Download Original (5464 x 3070)" at bounding box center [625, 38] width 70 height 7
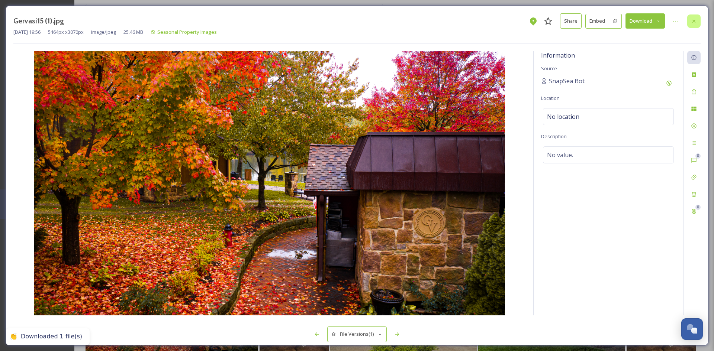
click at [694, 21] on icon at bounding box center [693, 20] width 3 height 3
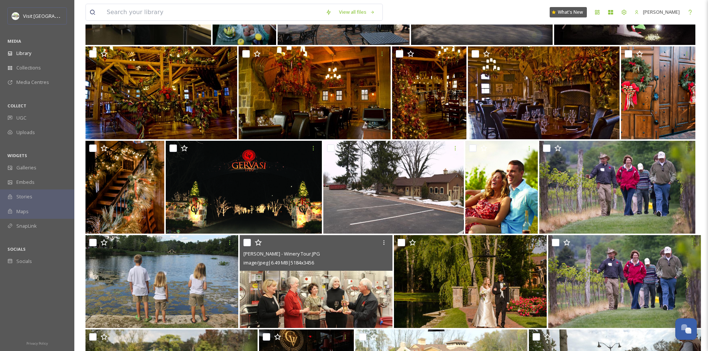
scroll to position [10641, 0]
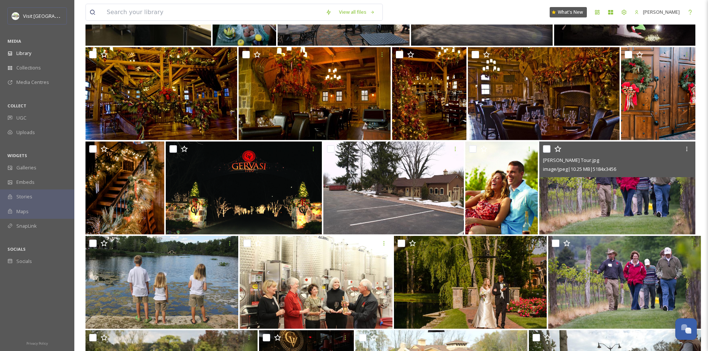
click at [596, 198] on img at bounding box center [617, 188] width 156 height 93
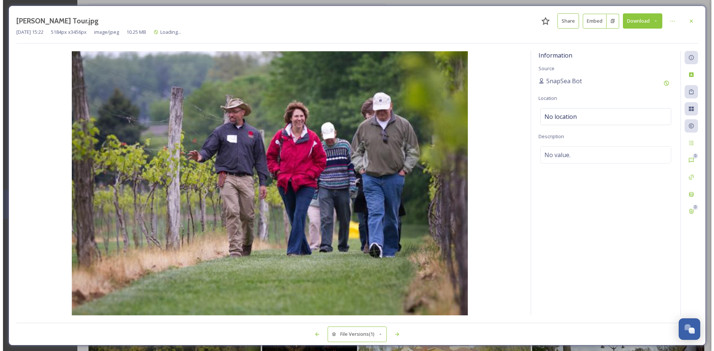
scroll to position [10562, 0]
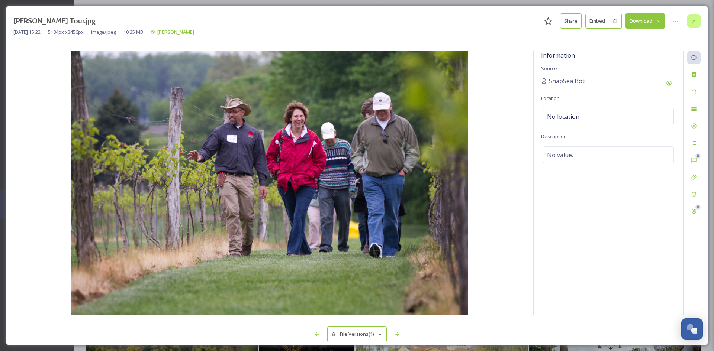
click at [692, 22] on icon at bounding box center [694, 21] width 6 height 6
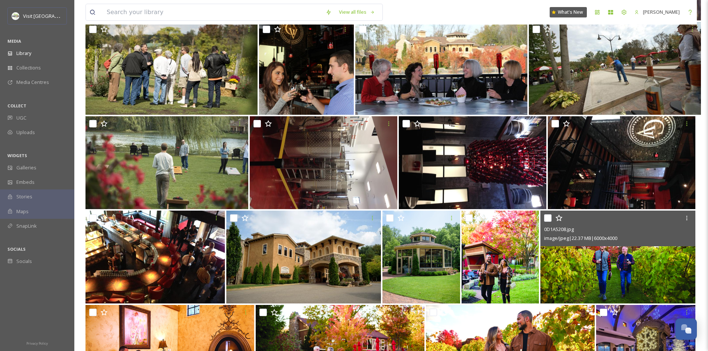
scroll to position [11018, 0]
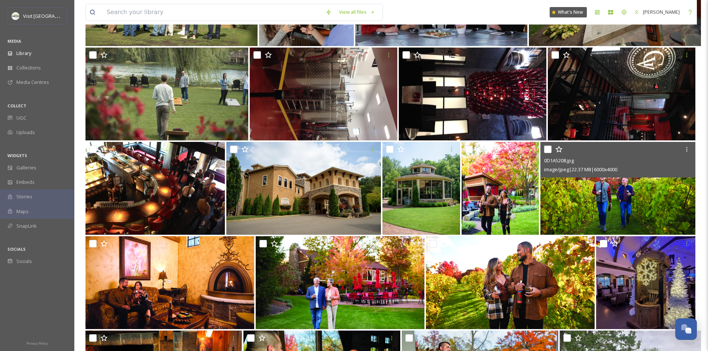
click at [596, 208] on img at bounding box center [617, 188] width 155 height 93
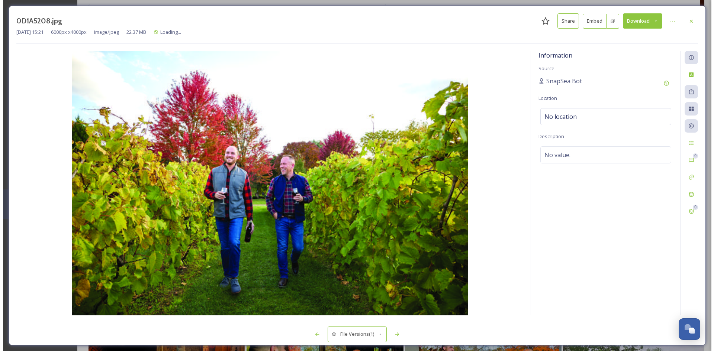
scroll to position [10939, 0]
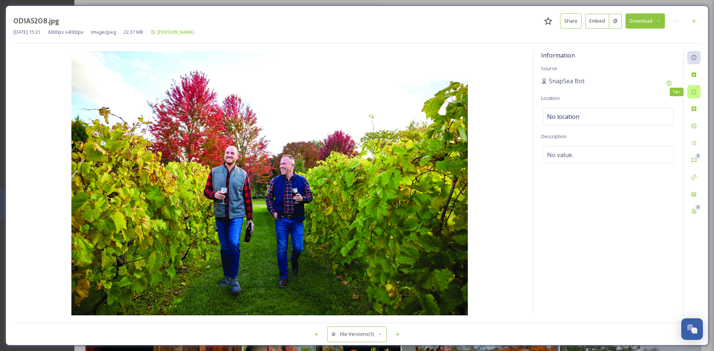
click at [690, 96] on div "Tags" at bounding box center [693, 91] width 13 height 13
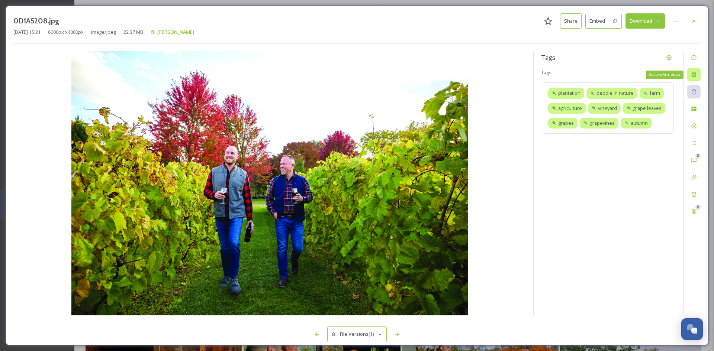
click at [696, 74] on icon at bounding box center [694, 75] width 6 height 6
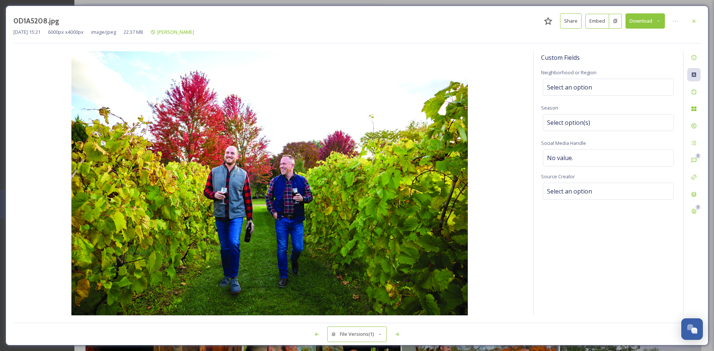
click at [692, 184] on div "0 0" at bounding box center [691, 183] width 17 height 265
click at [692, 189] on div at bounding box center [693, 194] width 13 height 13
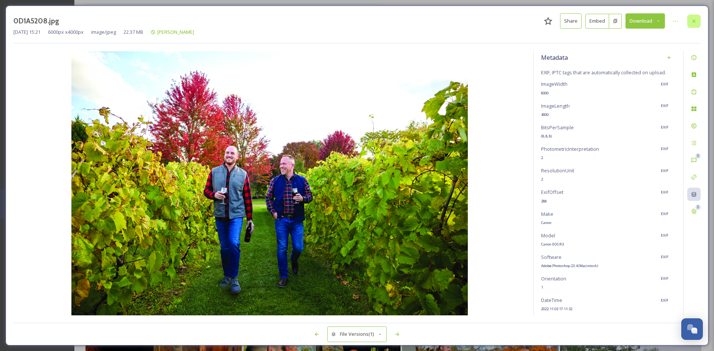
click at [692, 17] on div at bounding box center [693, 20] width 13 height 13
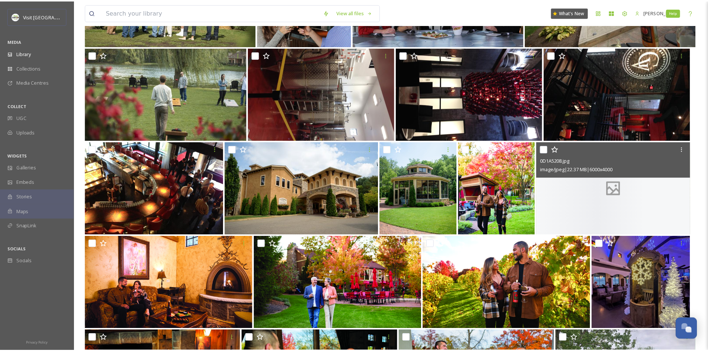
scroll to position [11018, 0]
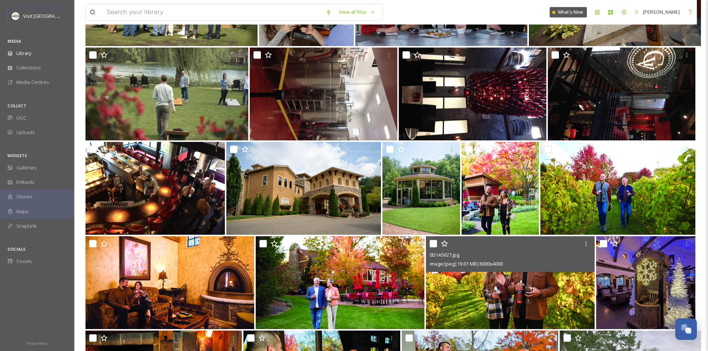
click at [503, 285] on img at bounding box center [510, 282] width 169 height 93
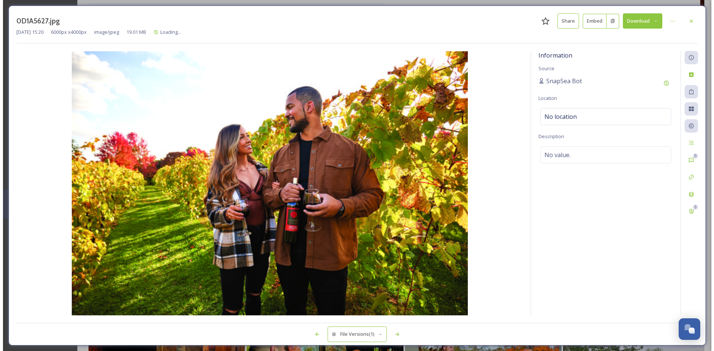
scroll to position [10939, 0]
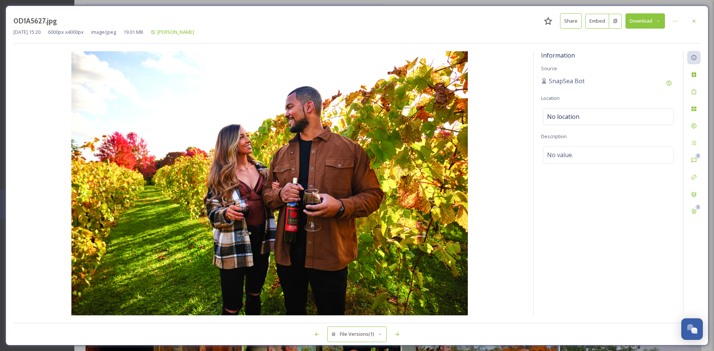
click at [656, 20] on icon at bounding box center [658, 21] width 5 height 5
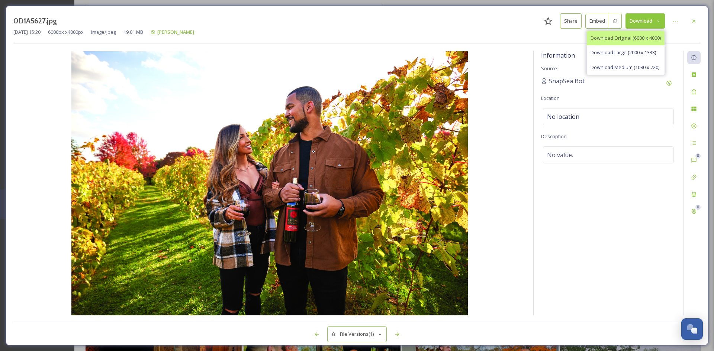
click at [634, 41] on span "Download Original (6000 x 4000)" at bounding box center [625, 38] width 70 height 7
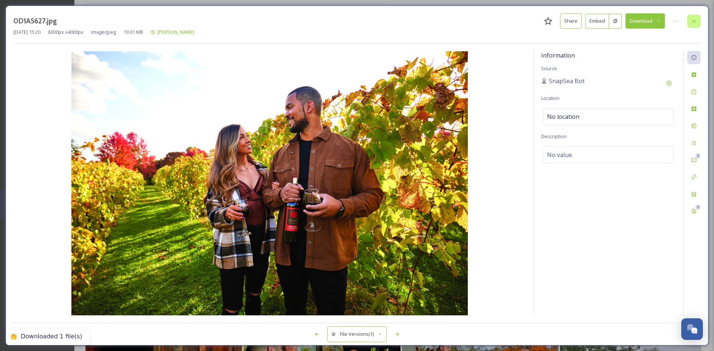
click at [694, 22] on icon at bounding box center [694, 21] width 6 height 6
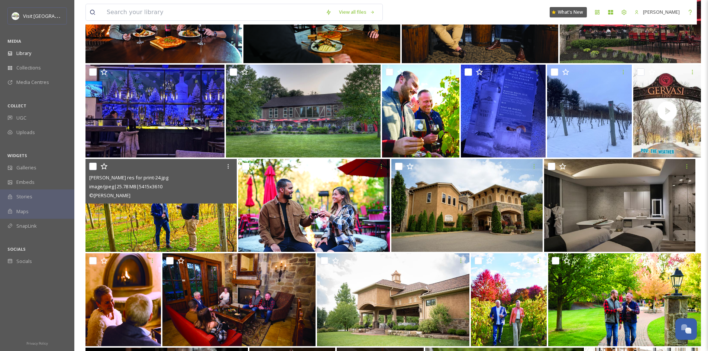
scroll to position [11424, 0]
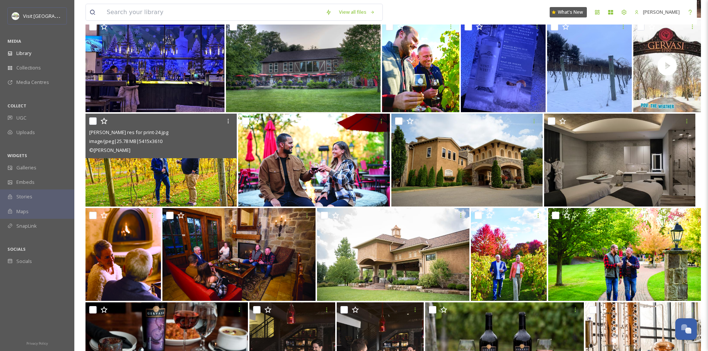
click at [193, 182] on img at bounding box center [160, 160] width 151 height 93
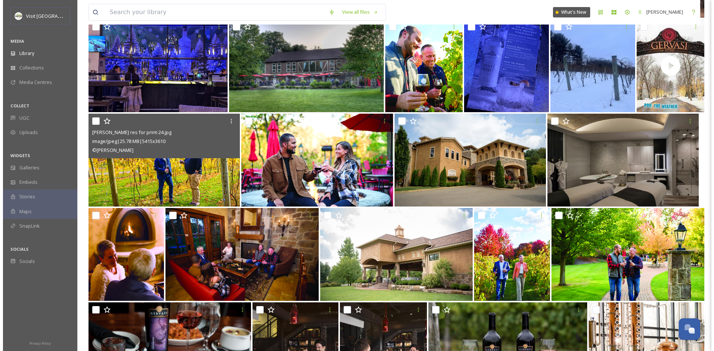
scroll to position [11345, 0]
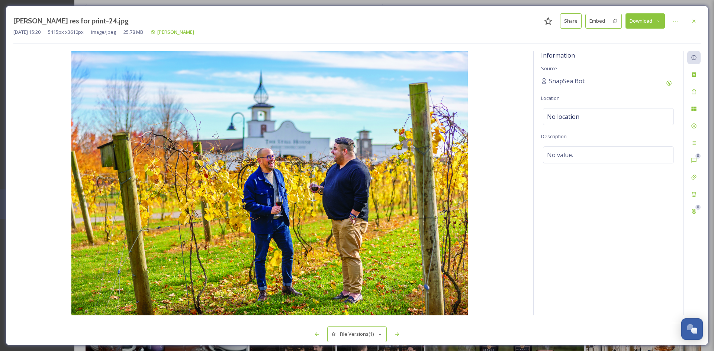
click at [642, 25] on button "Download" at bounding box center [644, 20] width 39 height 15
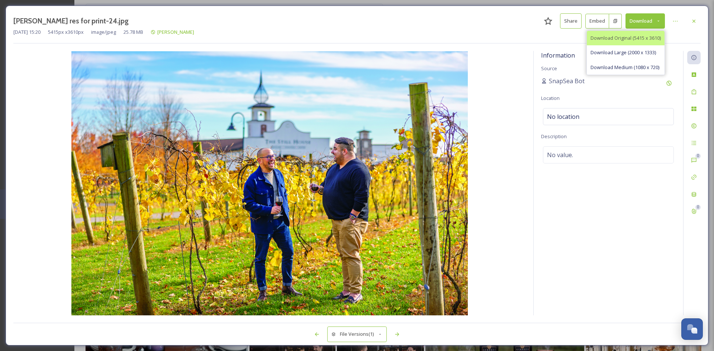
click at [633, 39] on span "Download Original (5415 x 3610)" at bounding box center [625, 38] width 70 height 7
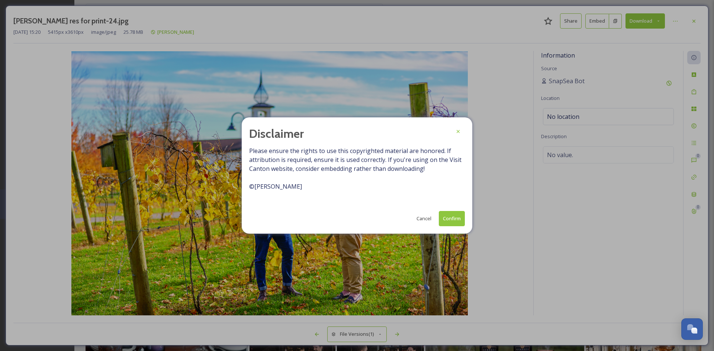
click at [455, 220] on button "Confirm" at bounding box center [452, 218] width 26 height 15
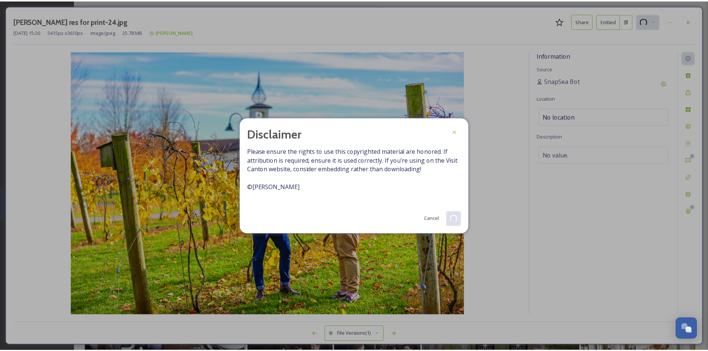
scroll to position [11424, 0]
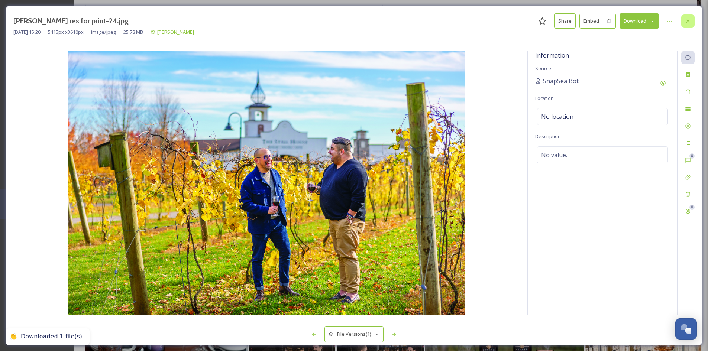
click at [693, 20] on div at bounding box center [687, 20] width 13 height 13
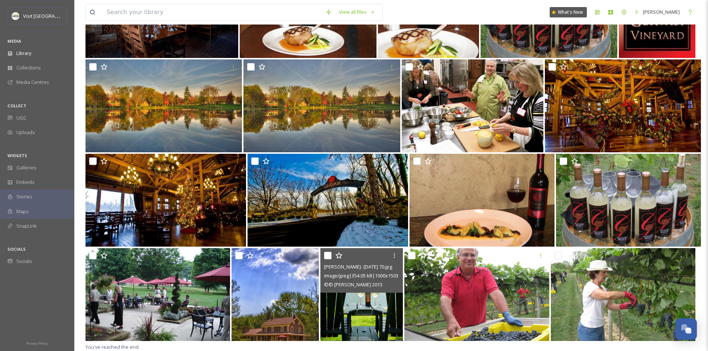
scroll to position [12140, 0]
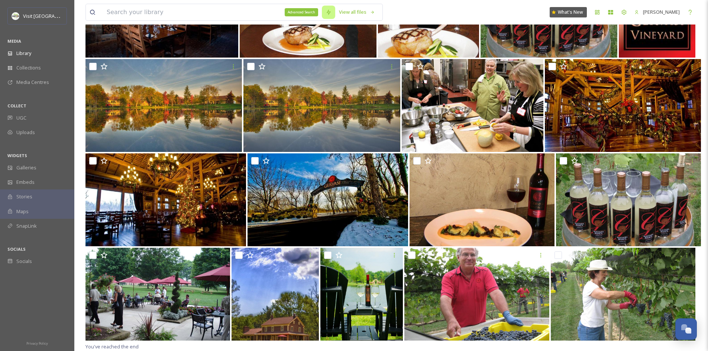
click at [297, 9] on div "Advanced Search" at bounding box center [301, 12] width 33 height 8
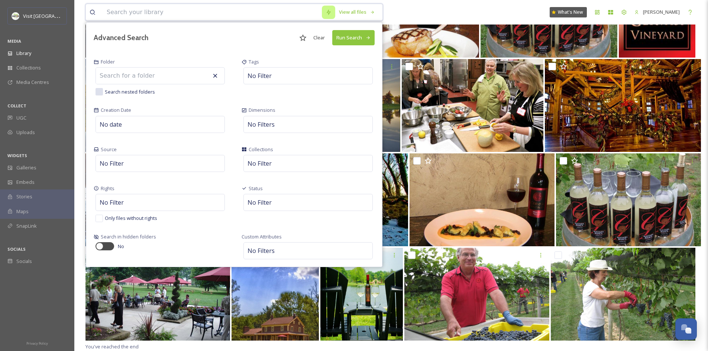
click at [254, 12] on input at bounding box center [212, 12] width 219 height 16
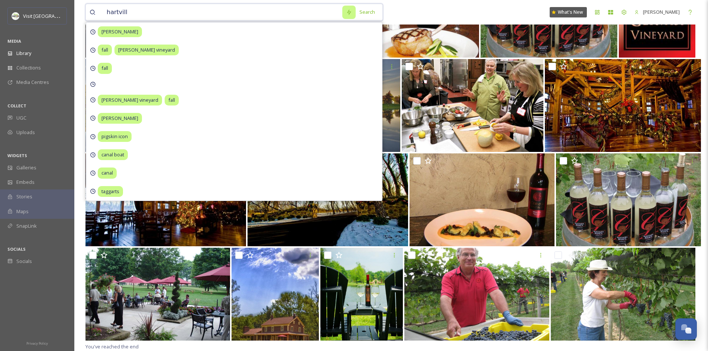
type input "hartville"
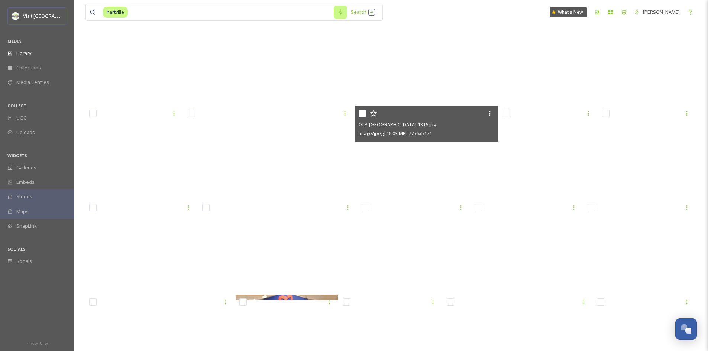
scroll to position [2469, 0]
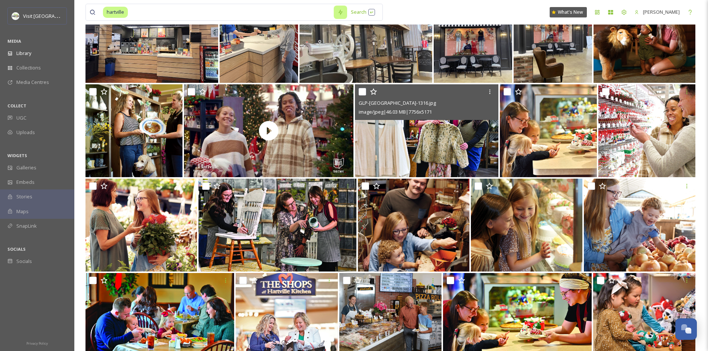
click at [450, 156] on img at bounding box center [426, 130] width 143 height 93
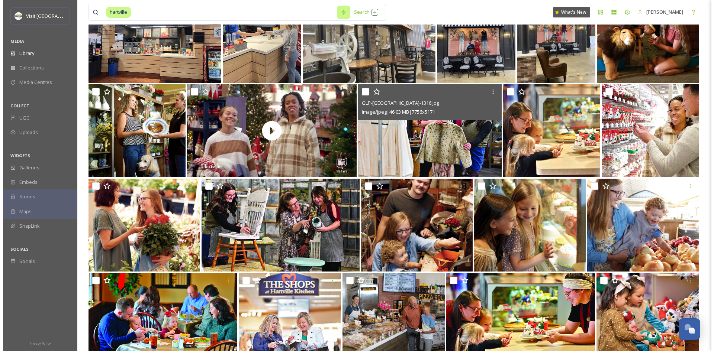
scroll to position [2391, 0]
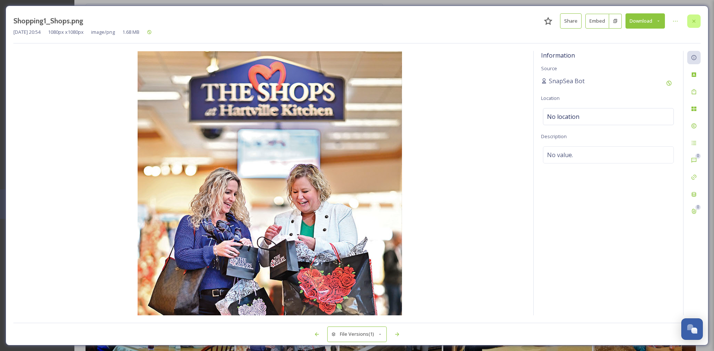
click at [693, 20] on icon at bounding box center [694, 21] width 6 height 6
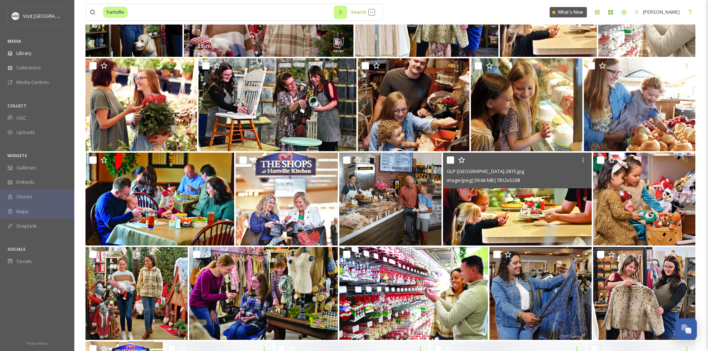
scroll to position [2595, 0]
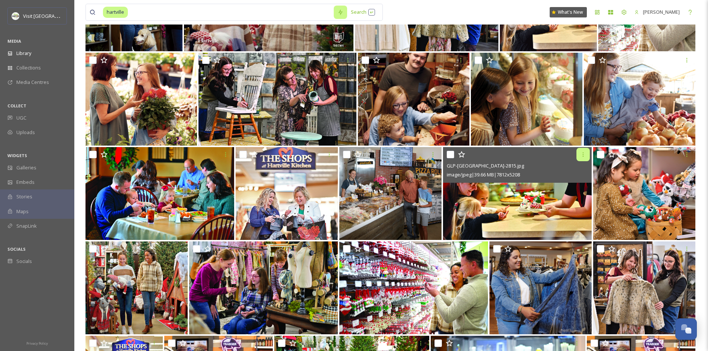
click at [582, 154] on icon at bounding box center [583, 155] width 6 height 6
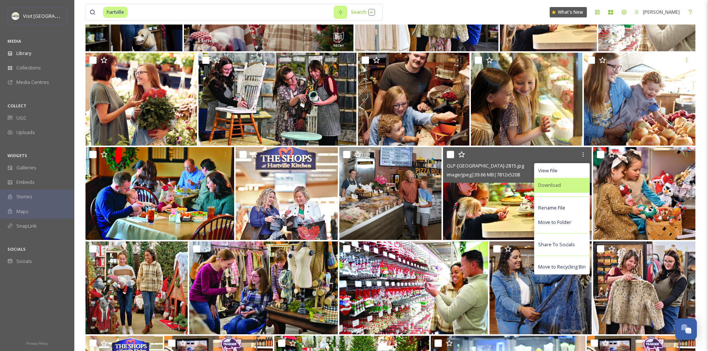
click at [561, 184] on div "Download" at bounding box center [561, 185] width 55 height 14
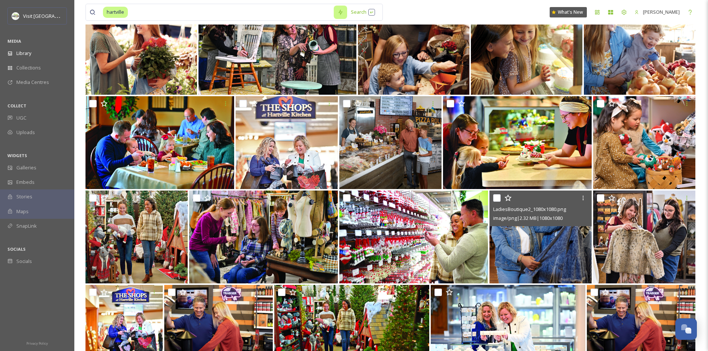
scroll to position [2648, 0]
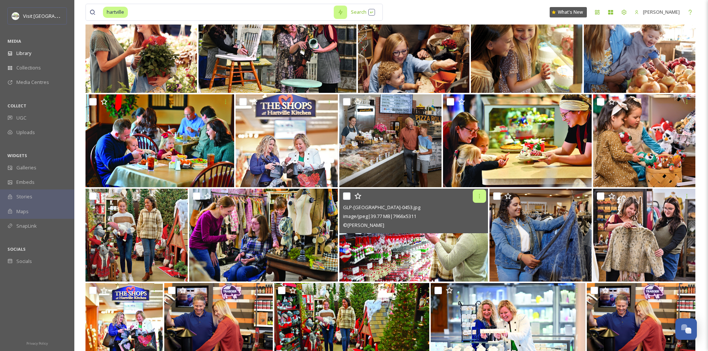
click at [477, 196] on icon at bounding box center [479, 196] width 6 height 6
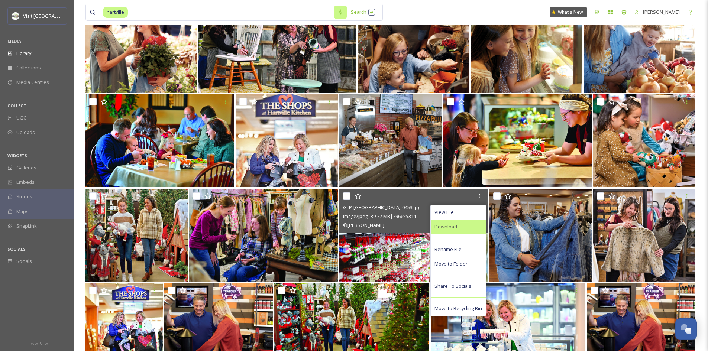
click at [456, 225] on span "Download" at bounding box center [445, 226] width 23 height 7
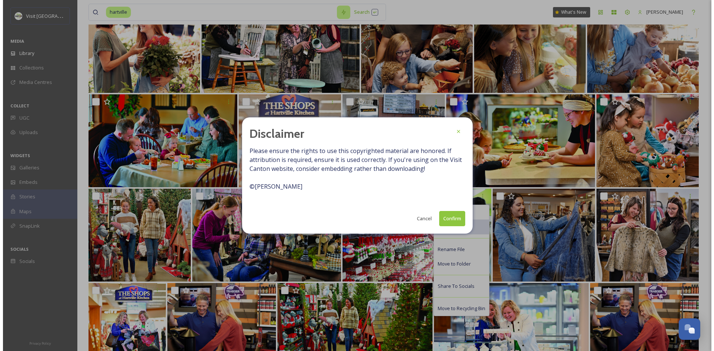
scroll to position [2569, 0]
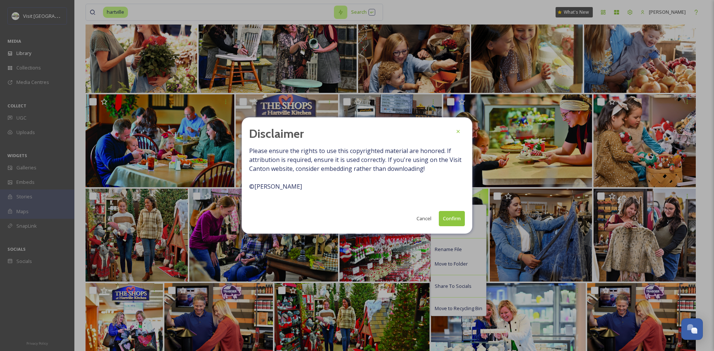
click at [450, 218] on button "Confirm" at bounding box center [452, 218] width 26 height 15
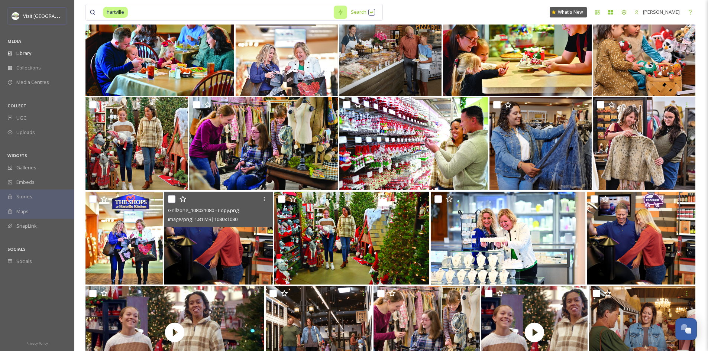
scroll to position [2742, 0]
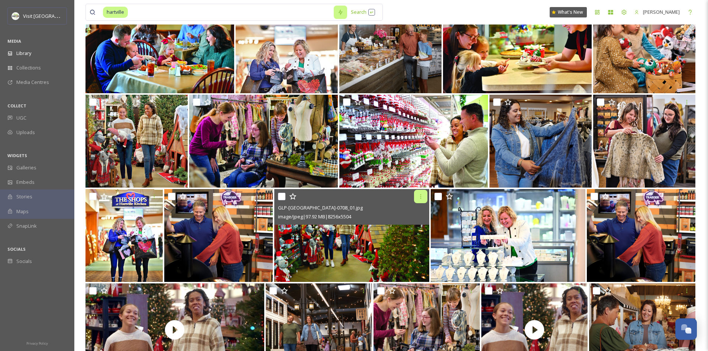
click at [419, 197] on icon at bounding box center [421, 197] width 6 height 6
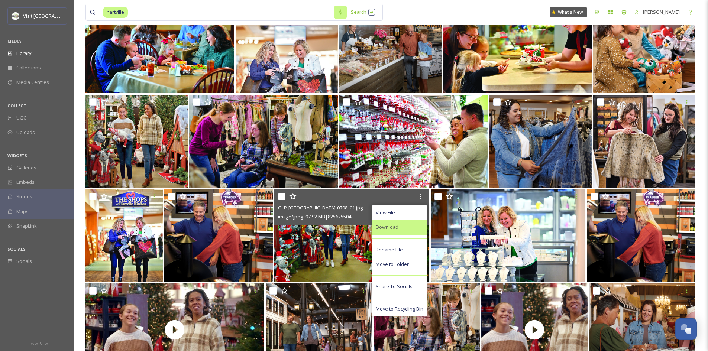
click at [392, 225] on span "Download" at bounding box center [387, 227] width 23 height 7
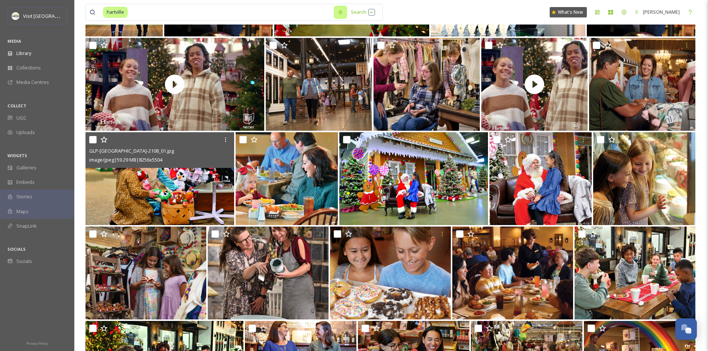
scroll to position [2989, 0]
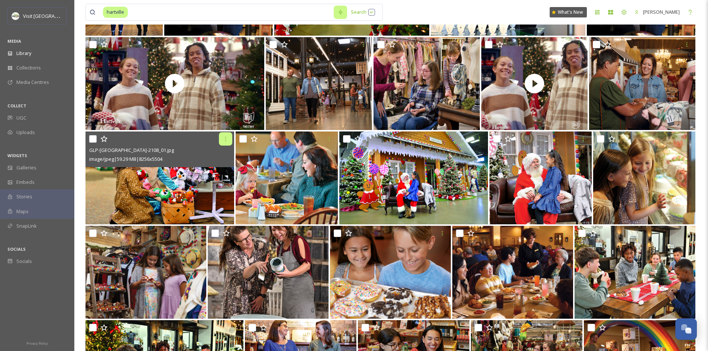
click at [226, 138] on icon at bounding box center [226, 139] width 6 height 6
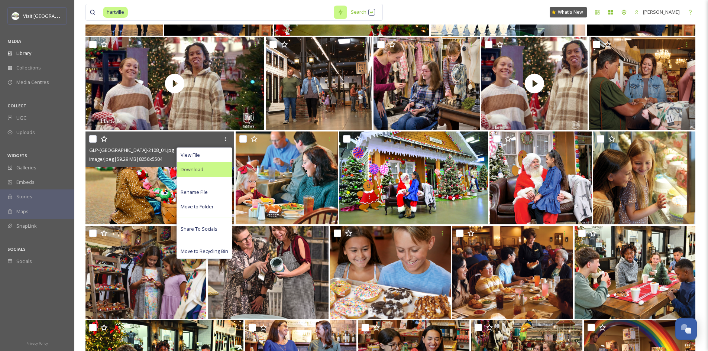
click at [204, 168] on div "Download" at bounding box center [204, 169] width 55 height 14
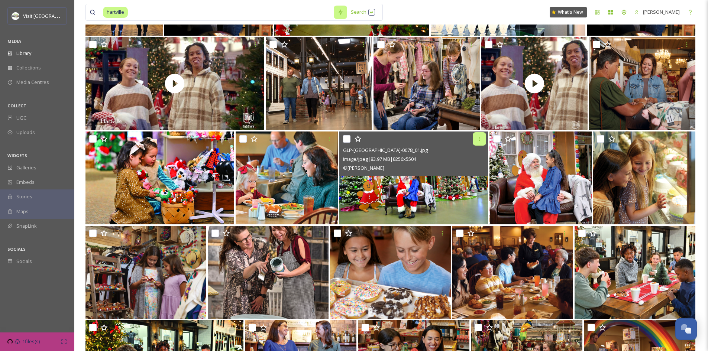
click at [481, 137] on icon at bounding box center [479, 139] width 6 height 6
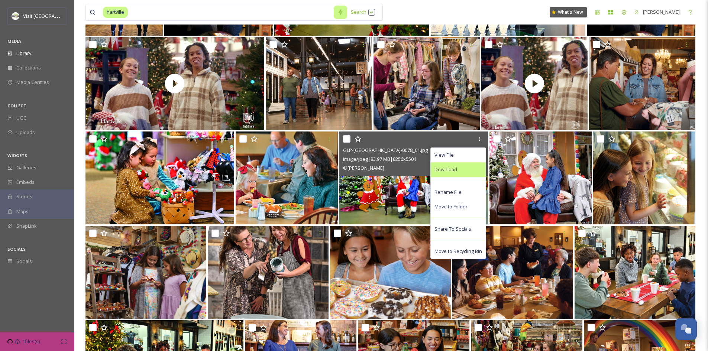
click at [450, 171] on span "Download" at bounding box center [445, 169] width 23 height 7
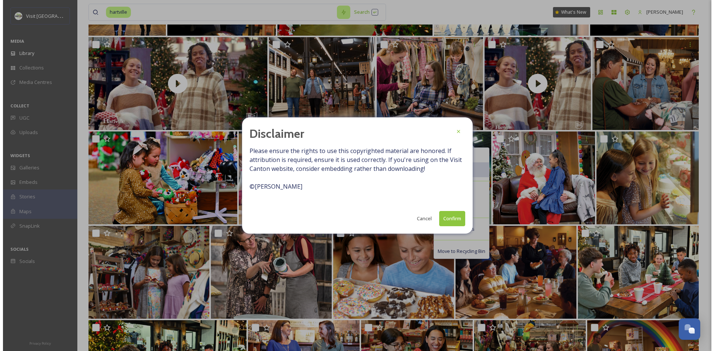
scroll to position [2910, 0]
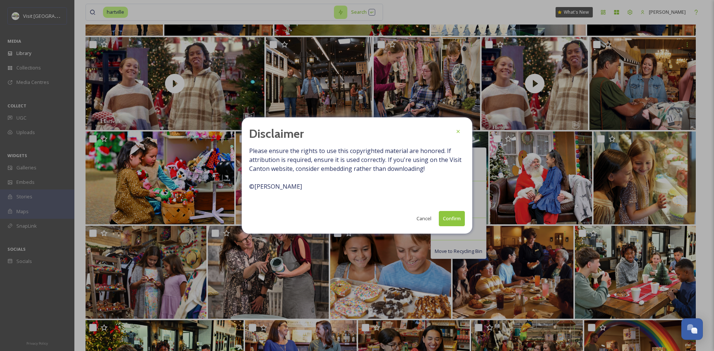
click at [456, 219] on button "Confirm" at bounding box center [452, 218] width 26 height 15
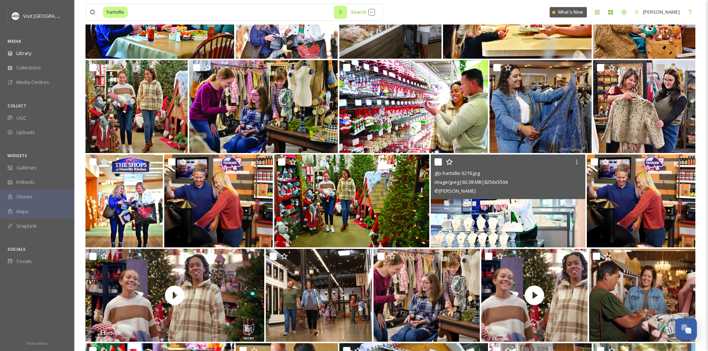
scroll to position [2777, 0]
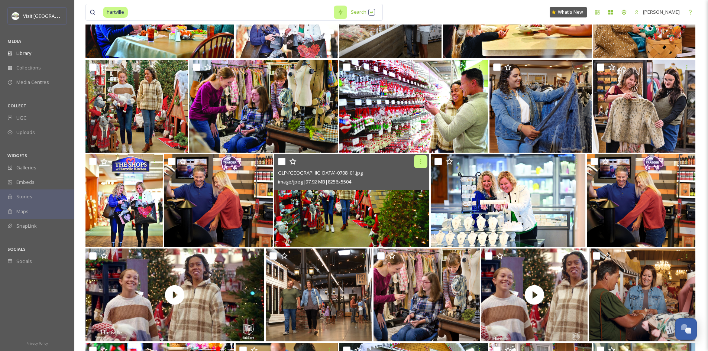
click at [421, 160] on icon at bounding box center [421, 162] width 6 height 6
click at [338, 222] on img at bounding box center [351, 200] width 155 height 93
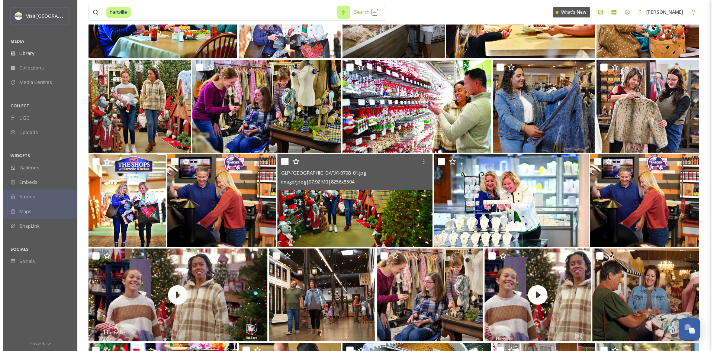
scroll to position [2698, 0]
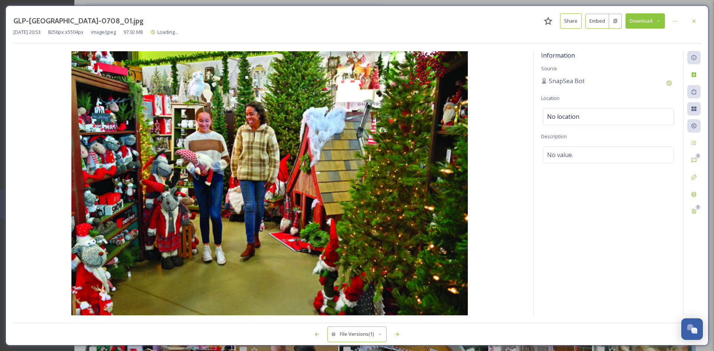
click at [660, 19] on button "Download" at bounding box center [644, 20] width 39 height 15
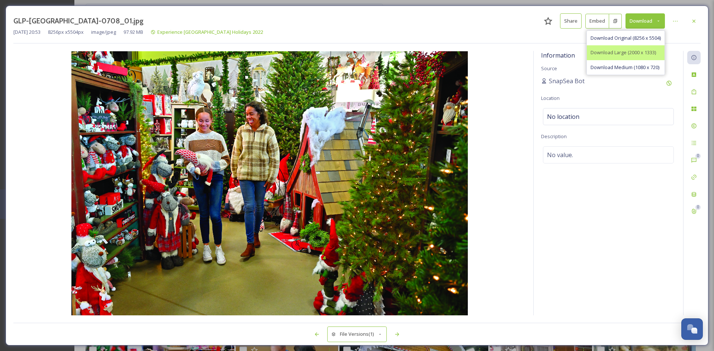
click at [649, 51] on span "Download Large (2000 x 1333)" at bounding box center [622, 52] width 65 height 7
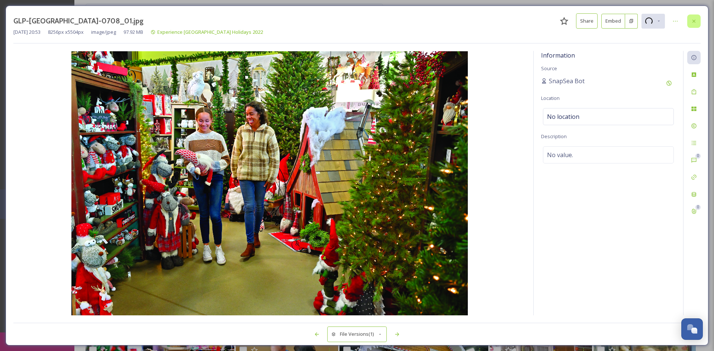
click at [696, 20] on icon at bounding box center [694, 21] width 6 height 6
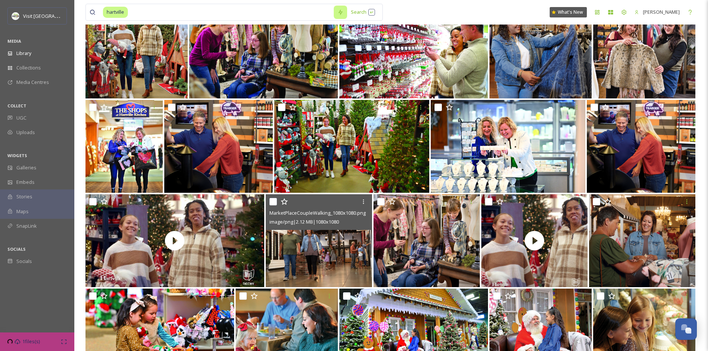
scroll to position [2877, 0]
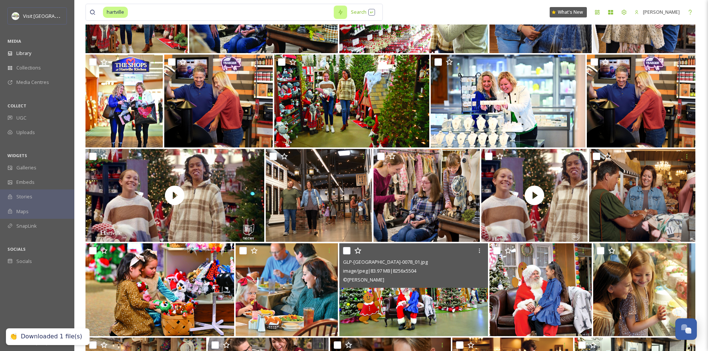
click at [410, 299] on img at bounding box center [413, 289] width 149 height 93
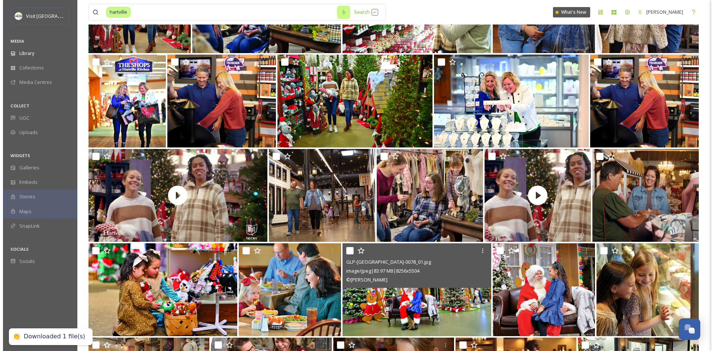
scroll to position [2798, 0]
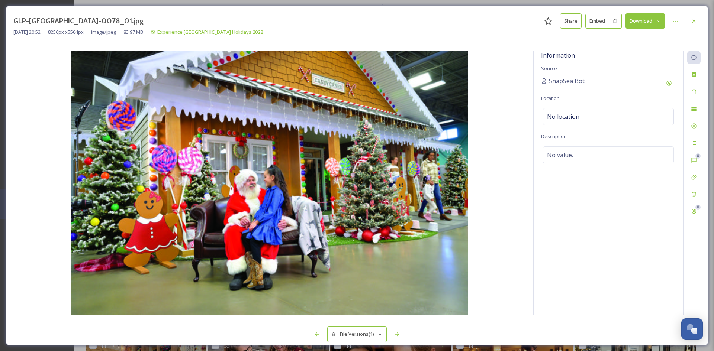
click at [660, 22] on button "Download" at bounding box center [644, 20] width 39 height 15
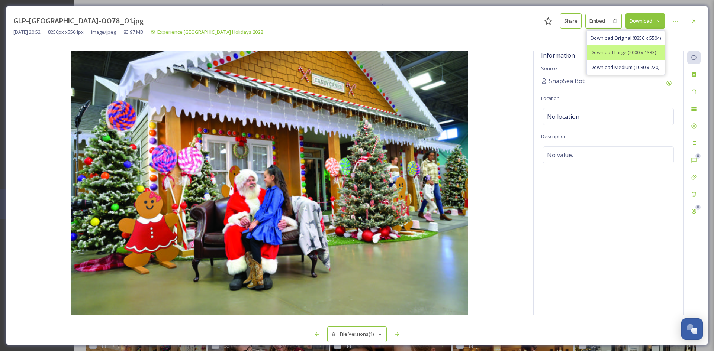
click at [647, 49] on div "Download Large (2000 x 1333)" at bounding box center [626, 52] width 78 height 14
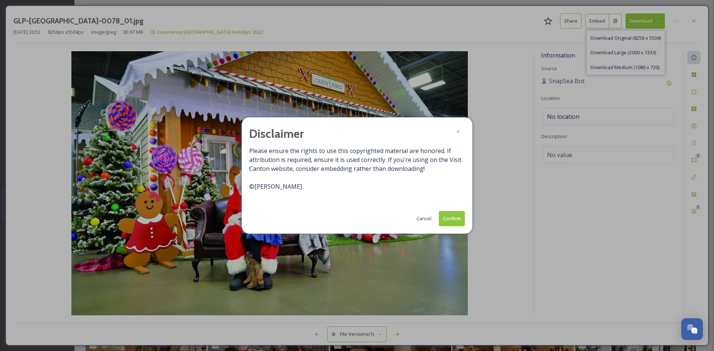
click at [424, 214] on button "Cancel" at bounding box center [424, 218] width 22 height 14
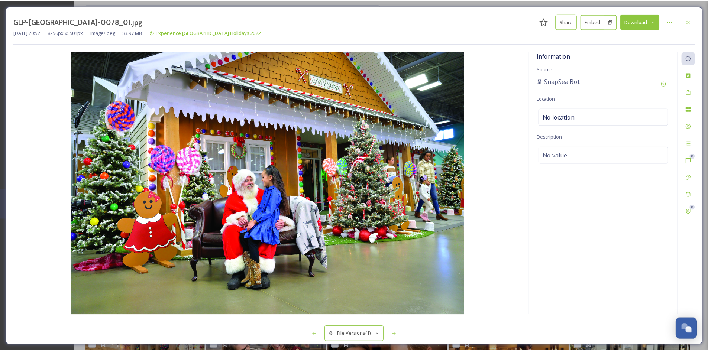
scroll to position [2877, 0]
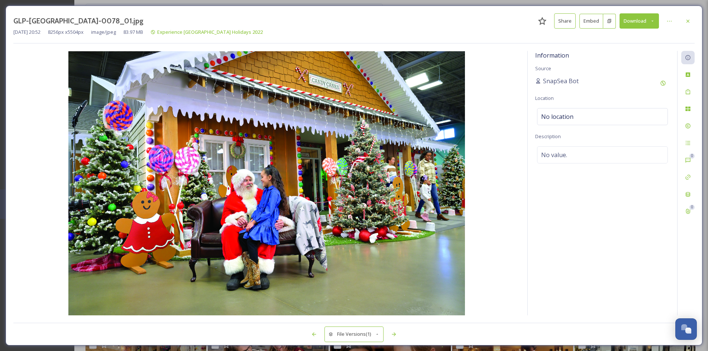
click at [639, 24] on button "Download" at bounding box center [639, 20] width 39 height 15
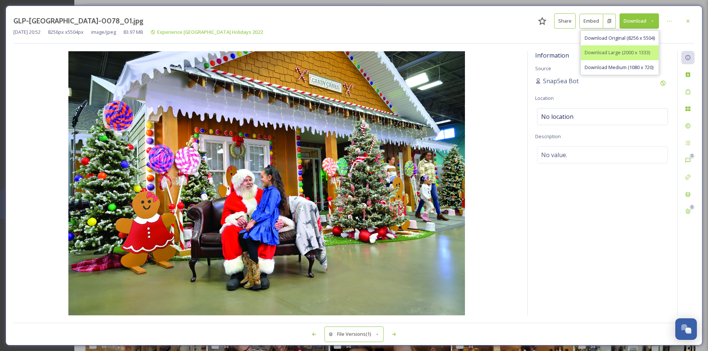
click at [632, 53] on span "Download Large (2000 x 1333)" at bounding box center [617, 52] width 65 height 7
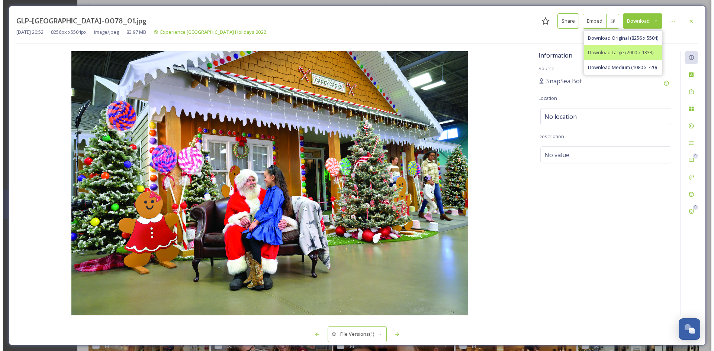
scroll to position [2798, 0]
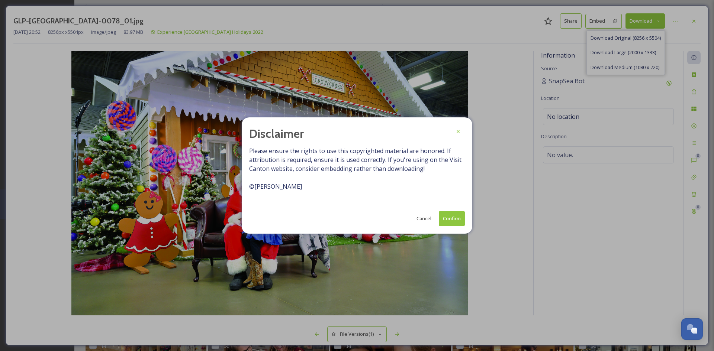
click at [455, 217] on button "Confirm" at bounding box center [452, 218] width 26 height 15
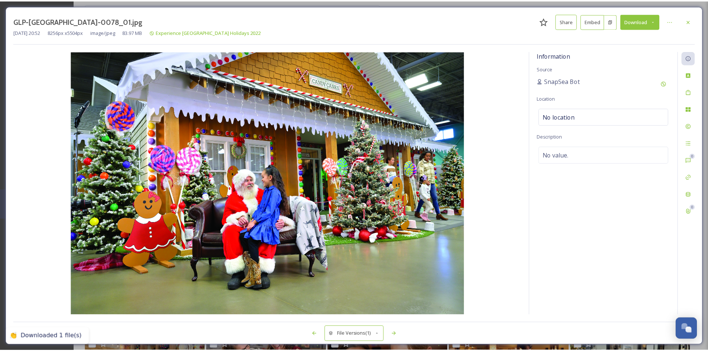
scroll to position [2877, 0]
